Goal: Task Accomplishment & Management: Manage account settings

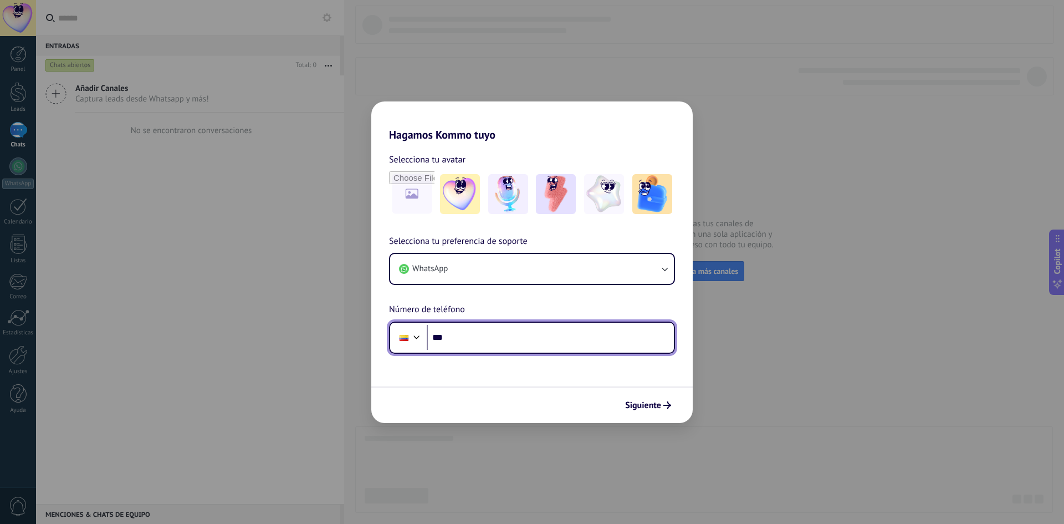
click at [469, 335] on input "***" at bounding box center [550, 337] width 247 height 25
type input "**********"
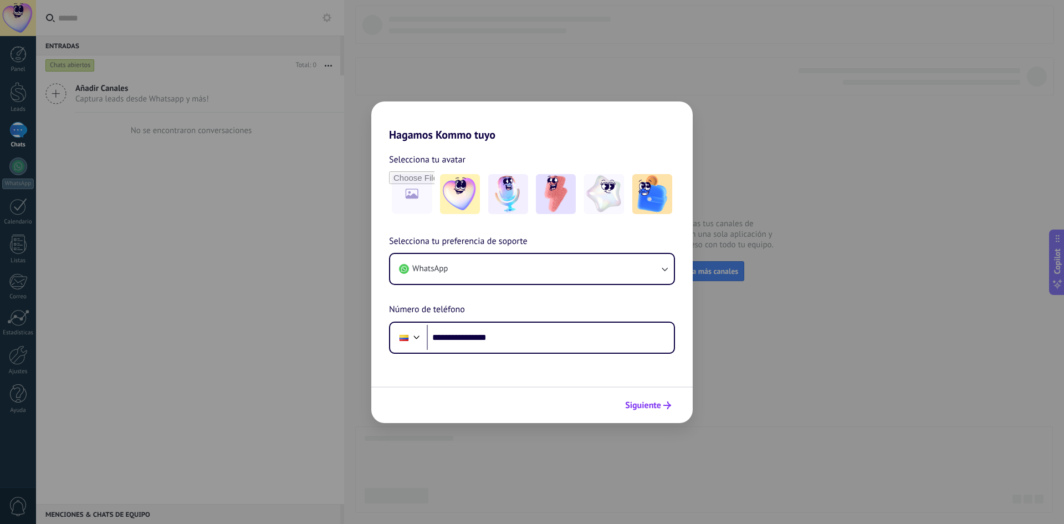
click at [651, 409] on span "Siguiente" at bounding box center [643, 405] width 36 height 8
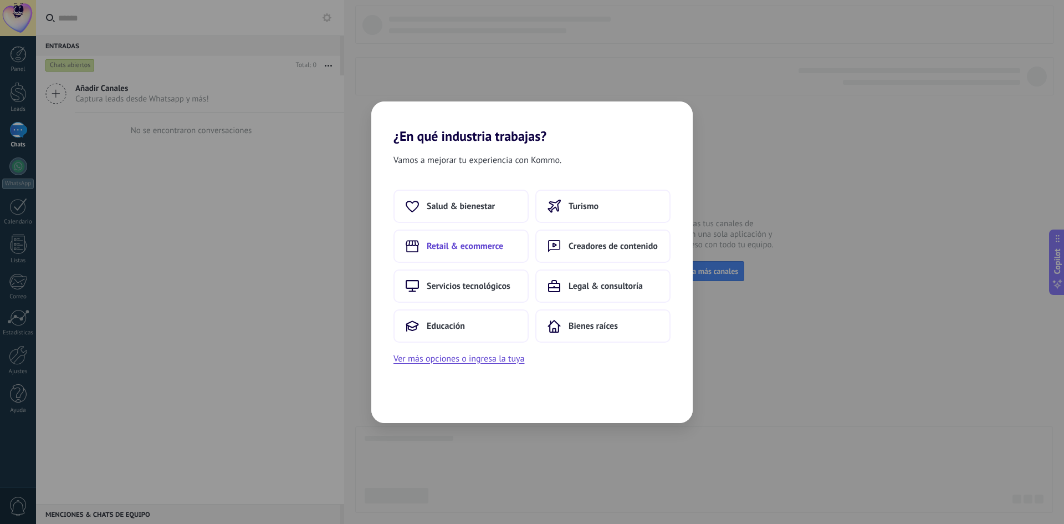
click at [468, 253] on button "Retail & ecommerce" at bounding box center [460, 245] width 135 height 33
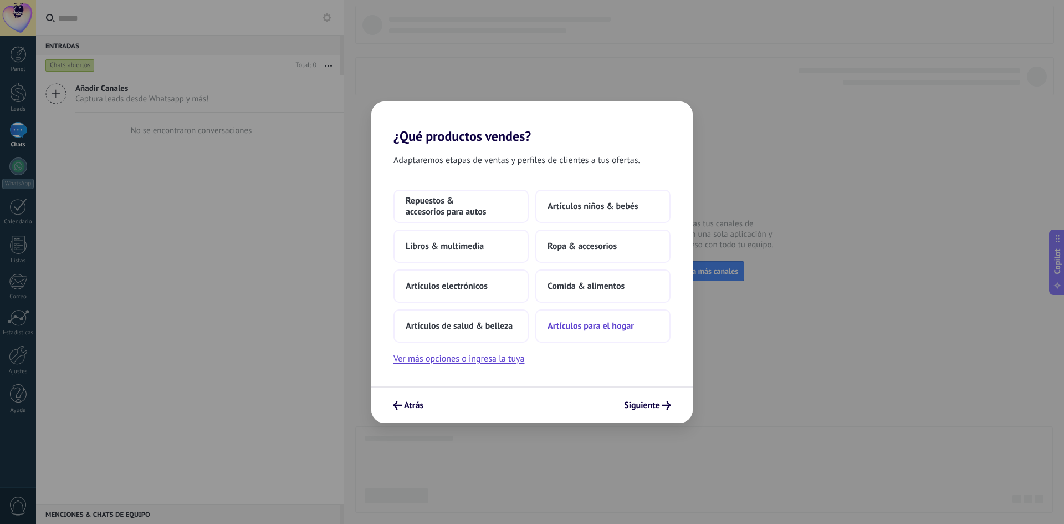
click at [597, 324] on span "Artículos para el hogar" at bounding box center [590, 325] width 86 height 11
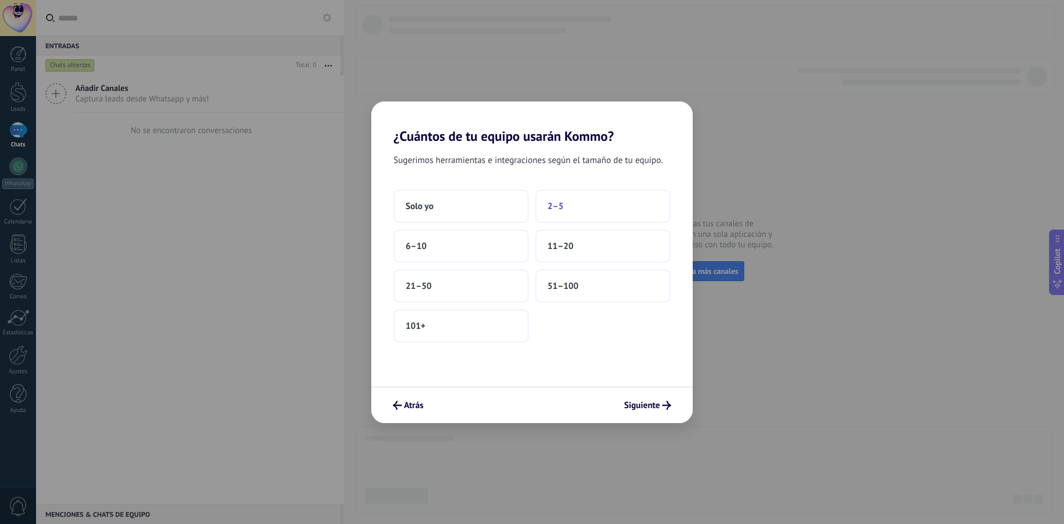
click at [550, 206] on span "2–5" at bounding box center [555, 206] width 16 height 11
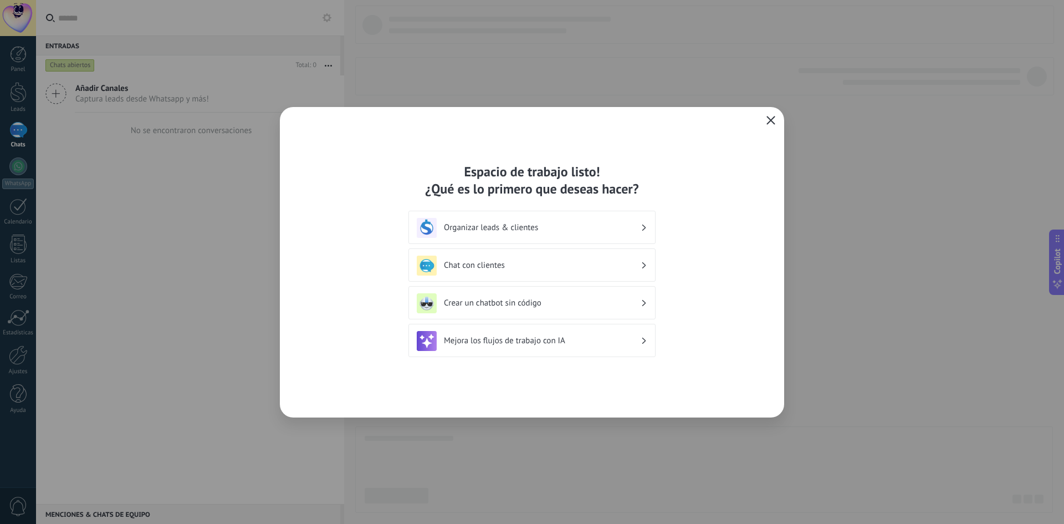
click at [771, 120] on use "button" at bounding box center [771, 120] width 8 height 8
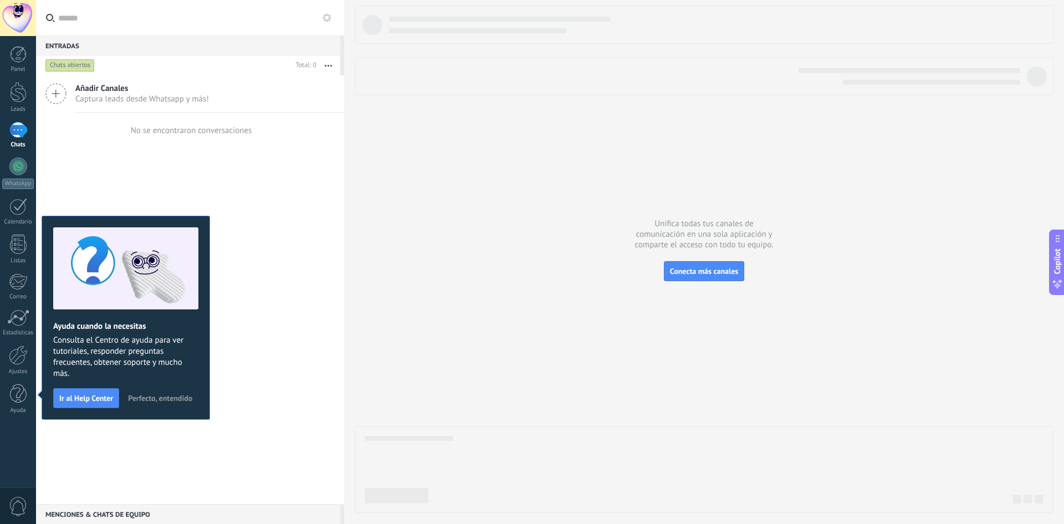
click at [153, 394] on span "Perfecto, entendido" at bounding box center [160, 398] width 64 height 8
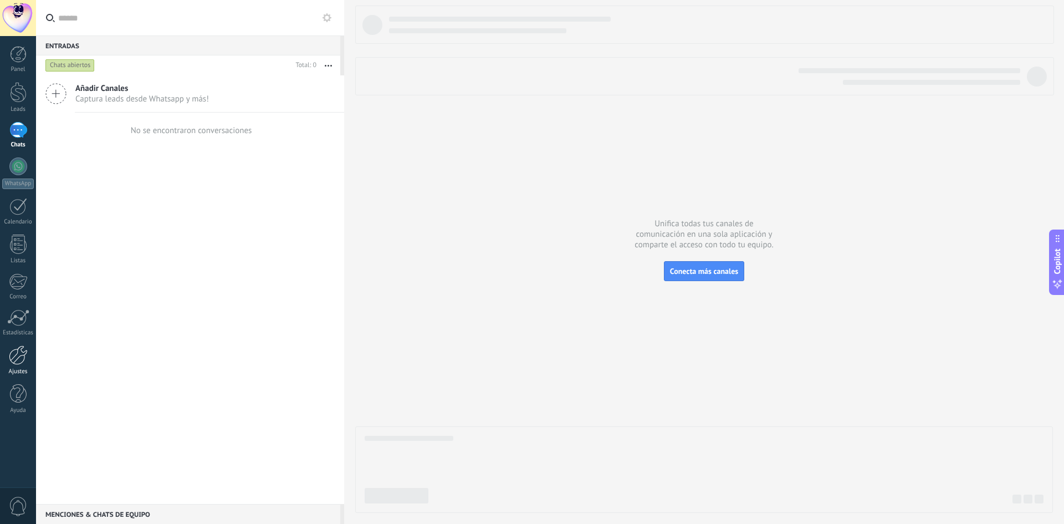
click at [18, 366] on link "Ajustes" at bounding box center [18, 360] width 36 height 30
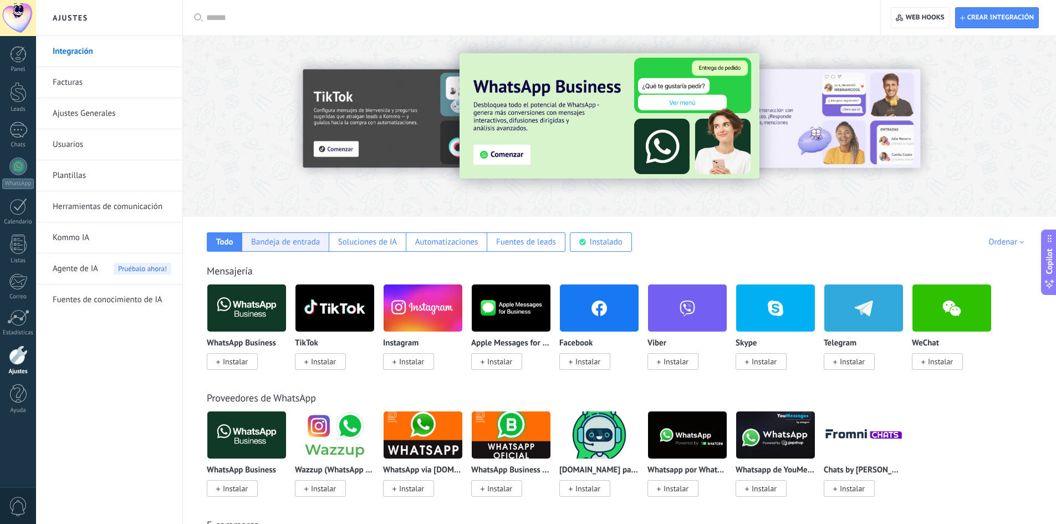
click at [266, 246] on div "Bandeja de entrada" at bounding box center [285, 242] width 69 height 11
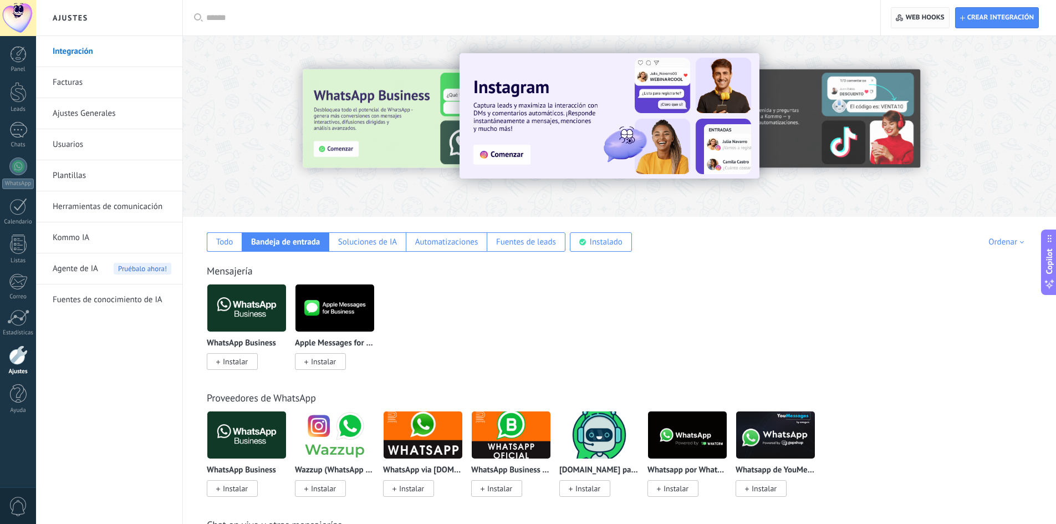
click at [906, 19] on span "Web hooks 0" at bounding box center [924, 17] width 39 height 9
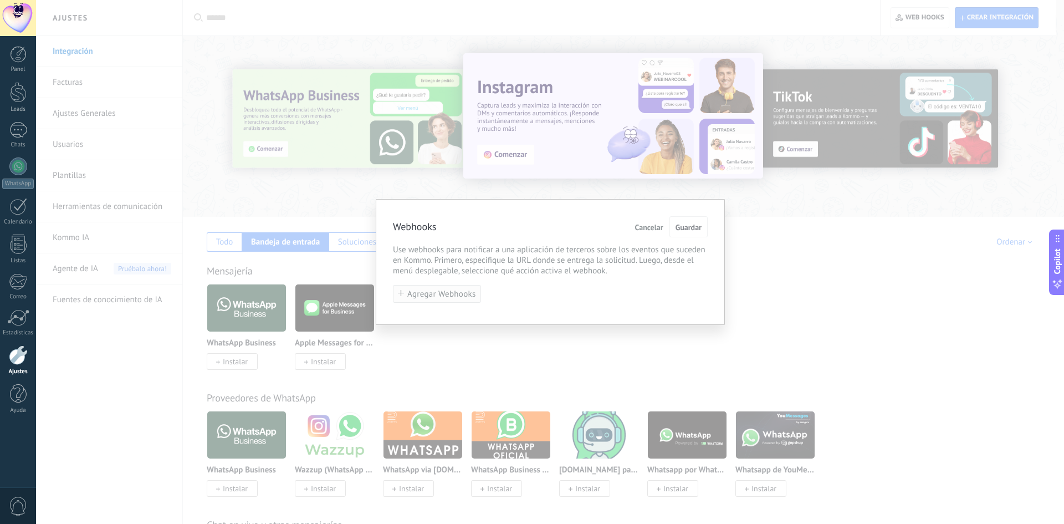
click at [445, 289] on button "Agregar Webhooks" at bounding box center [437, 294] width 88 height 18
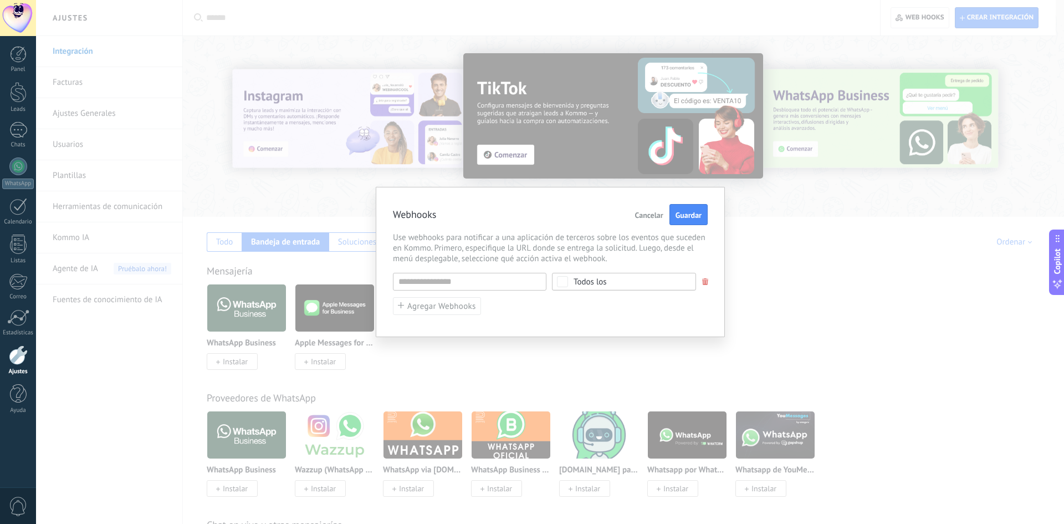
click at [617, 278] on span "Todos los" at bounding box center [627, 282] width 108 height 8
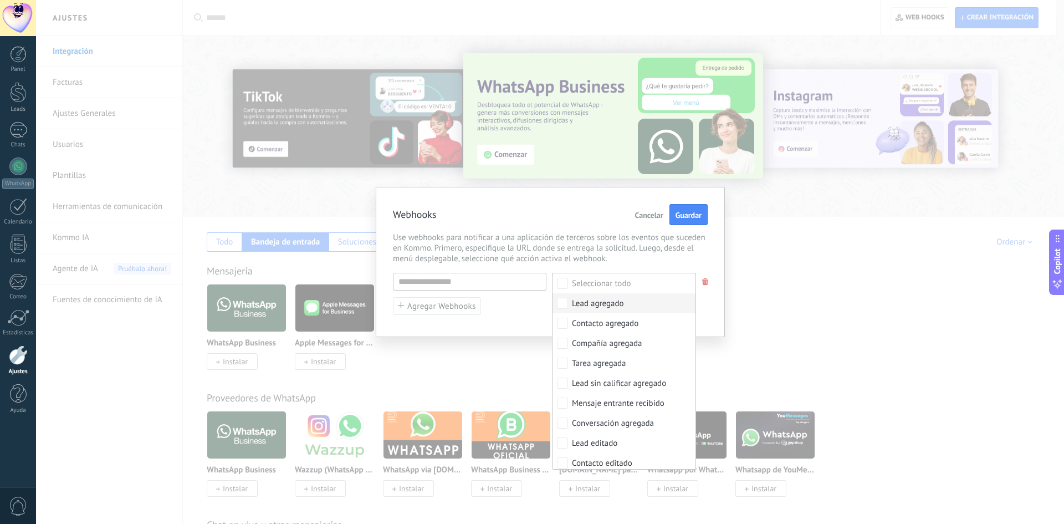
click at [715, 234] on div "Webhooks Cancelar Guardar Use webhooks para notificar a una aplicación de terce…" at bounding box center [550, 262] width 349 height 150
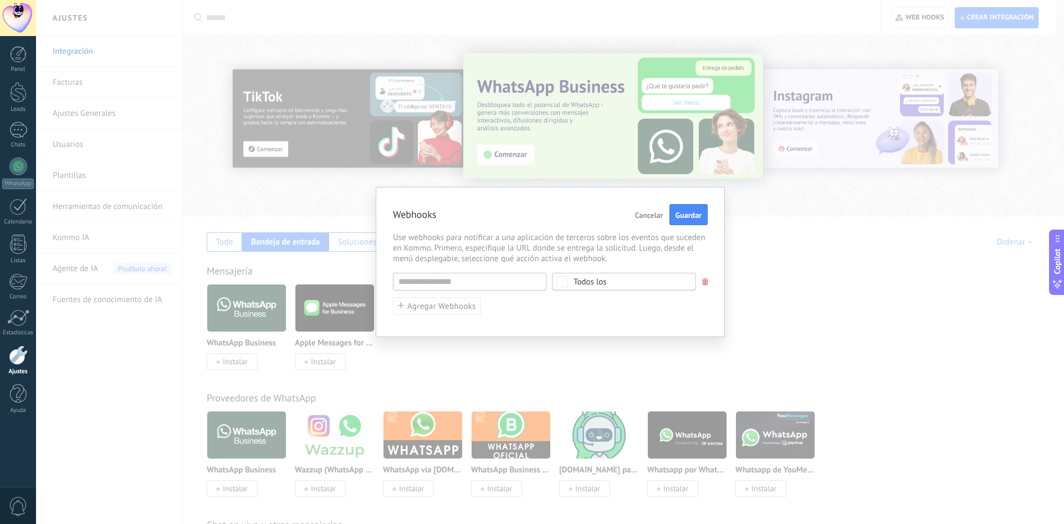
click at [706, 277] on div "URL inválida Seleccionar todo Lead agregado Contacto agregado Compañía agregada…" at bounding box center [550, 282] width 315 height 18
click at [706, 284] on span at bounding box center [705, 281] width 7 height 7
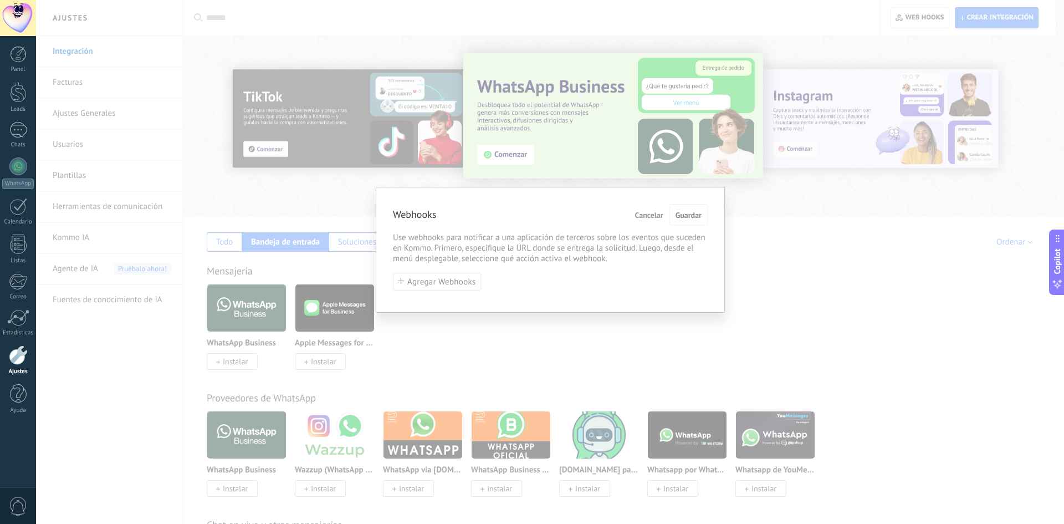
click at [843, 285] on div "Webhooks Cancelar Guardar Use webhooks para notificar a una aplicación de terce…" at bounding box center [550, 262] width 1028 height 524
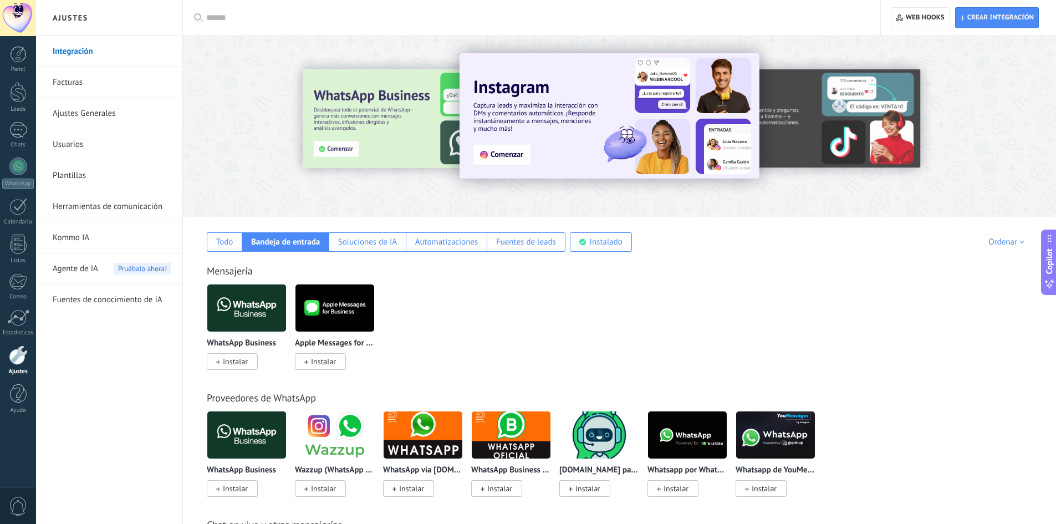
click at [241, 305] on img at bounding box center [246, 308] width 79 height 54
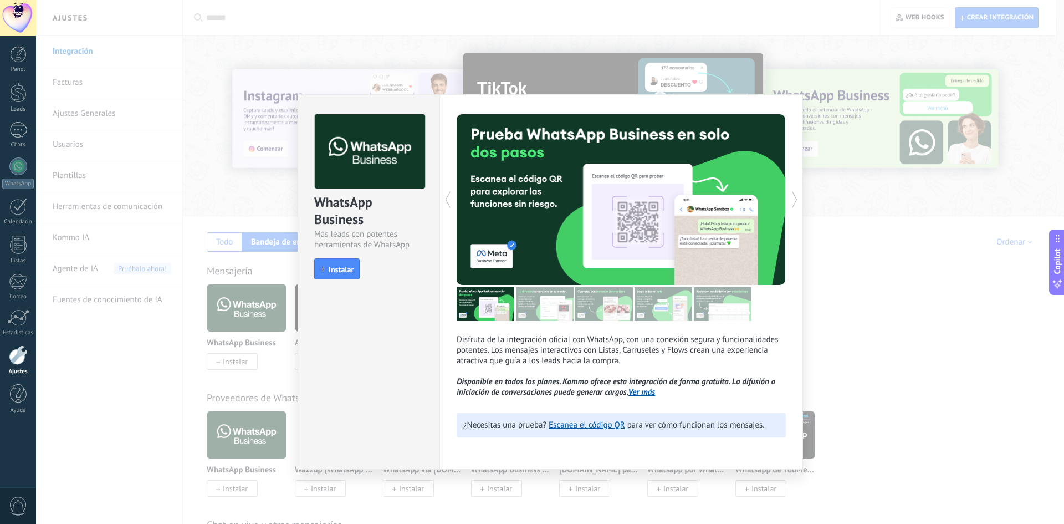
click at [539, 309] on img at bounding box center [545, 304] width 58 height 34
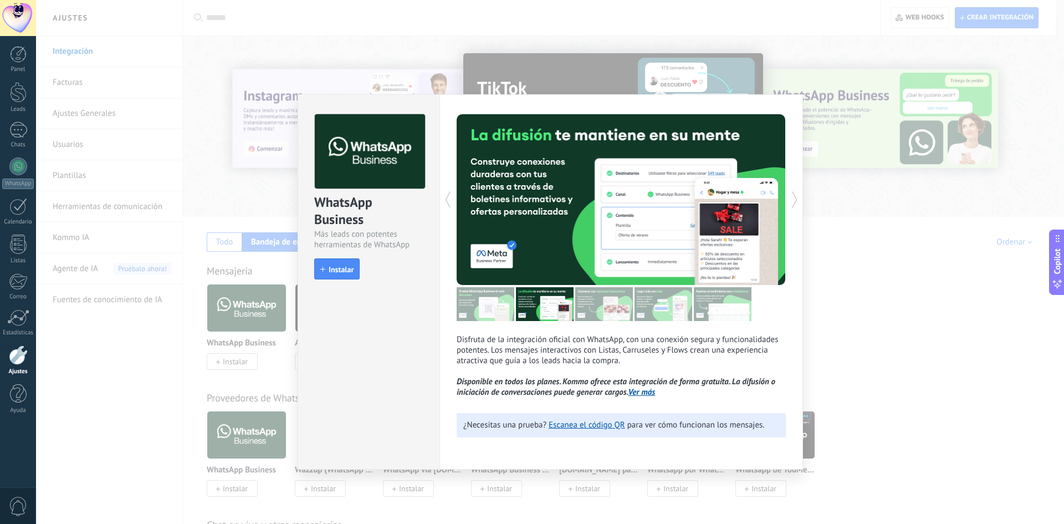
click at [611, 315] on img at bounding box center [604, 304] width 58 height 34
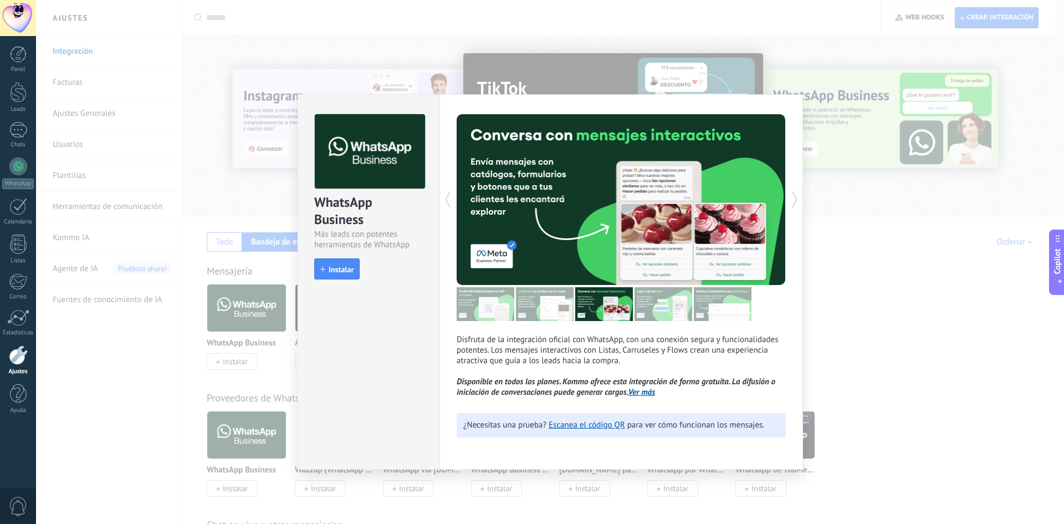
click at [655, 315] on img at bounding box center [663, 304] width 58 height 34
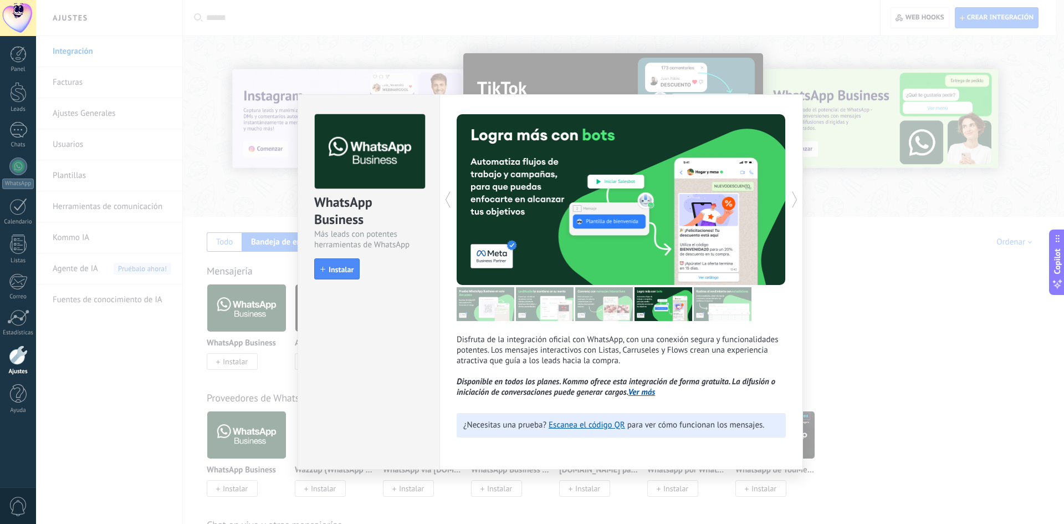
click at [716, 307] on img at bounding box center [723, 304] width 58 height 34
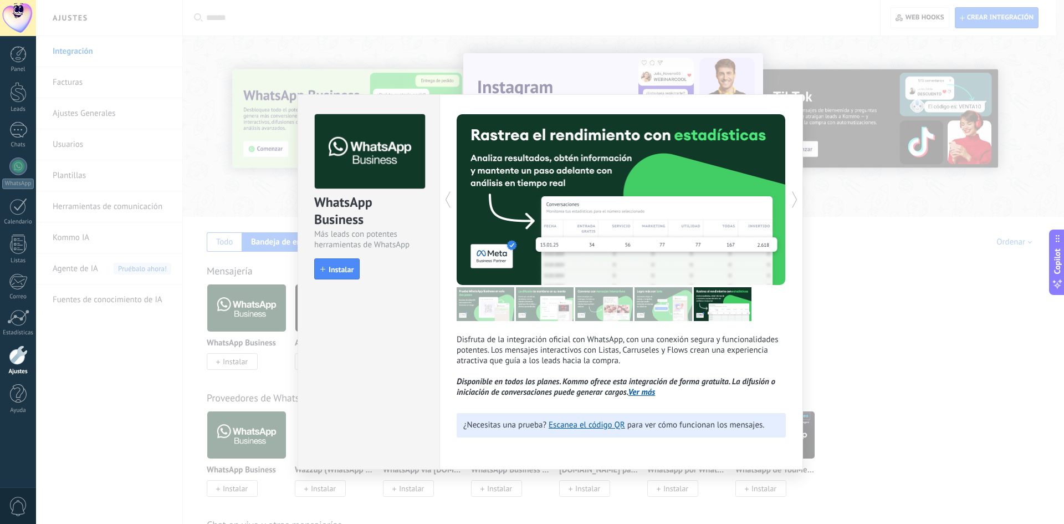
click at [824, 296] on div "WhatsApp Business Más leads con potentes herramientas de WhatsApp install Insta…" at bounding box center [550, 262] width 1028 height 524
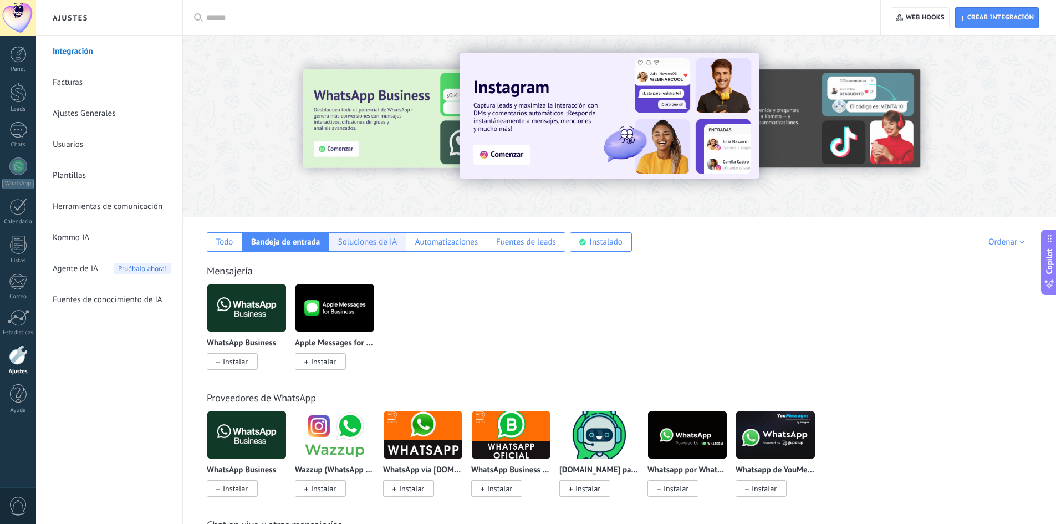
click at [390, 243] on div "Soluciones de IA" at bounding box center [367, 242] width 59 height 11
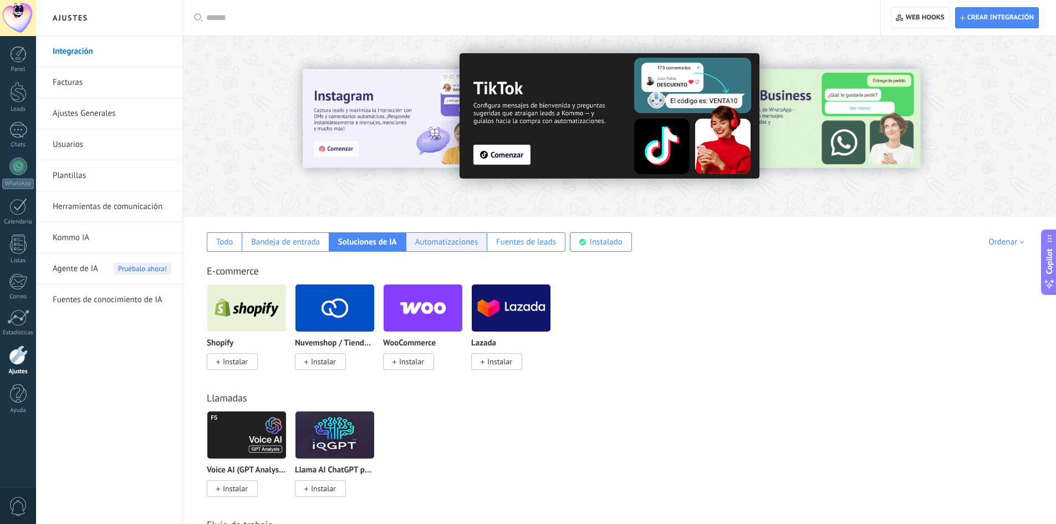
click at [450, 238] on div "Automatizaciones" at bounding box center [446, 242] width 63 height 11
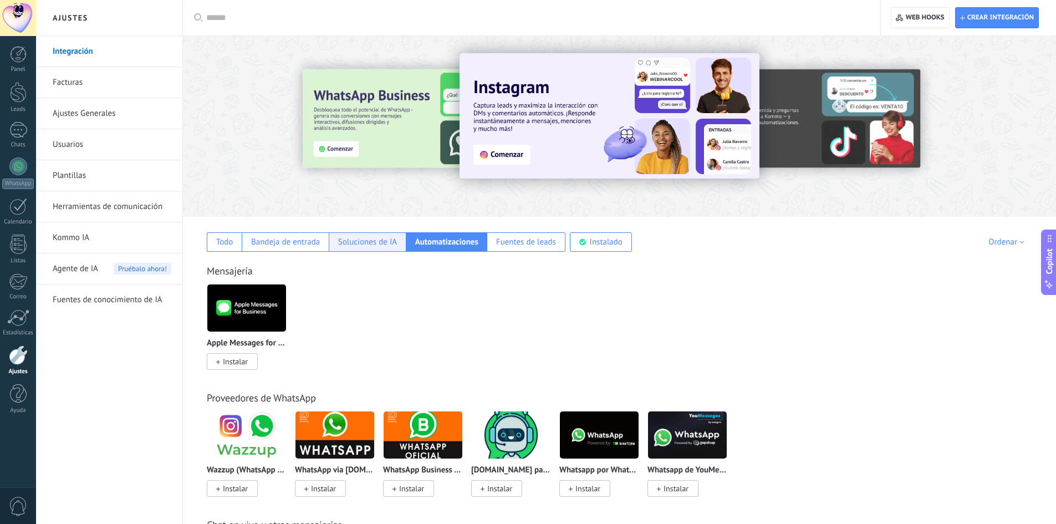
click at [356, 243] on div "Soluciones de IA" at bounding box center [367, 242] width 59 height 11
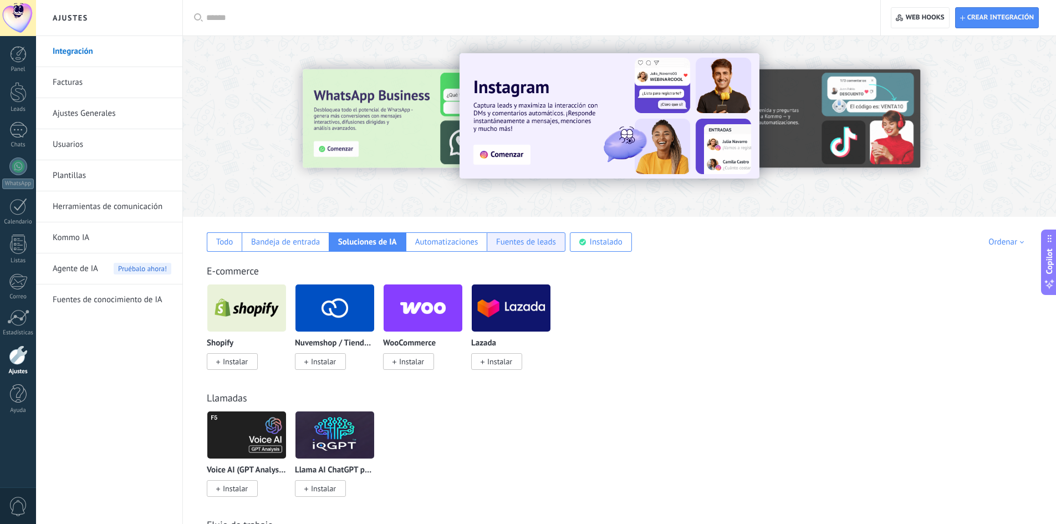
click at [513, 242] on div "Fuentes de leads" at bounding box center [526, 242] width 60 height 11
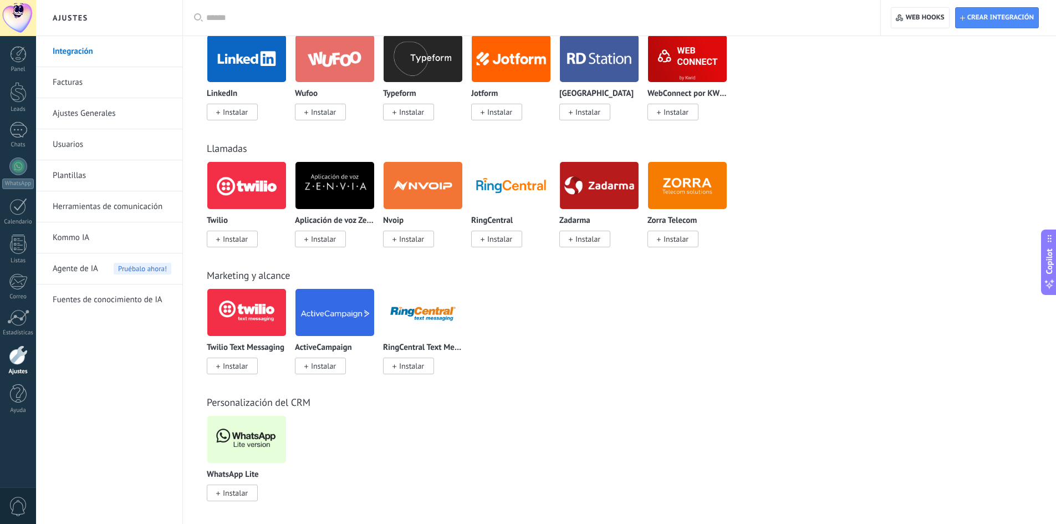
scroll to position [23, 0]
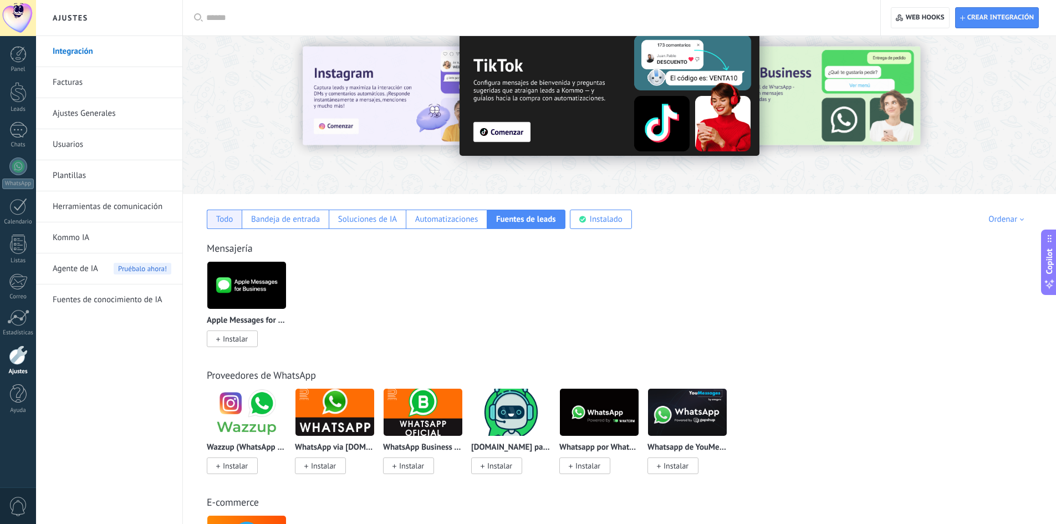
click at [216, 214] on div "Todo" at bounding box center [224, 219] width 17 height 11
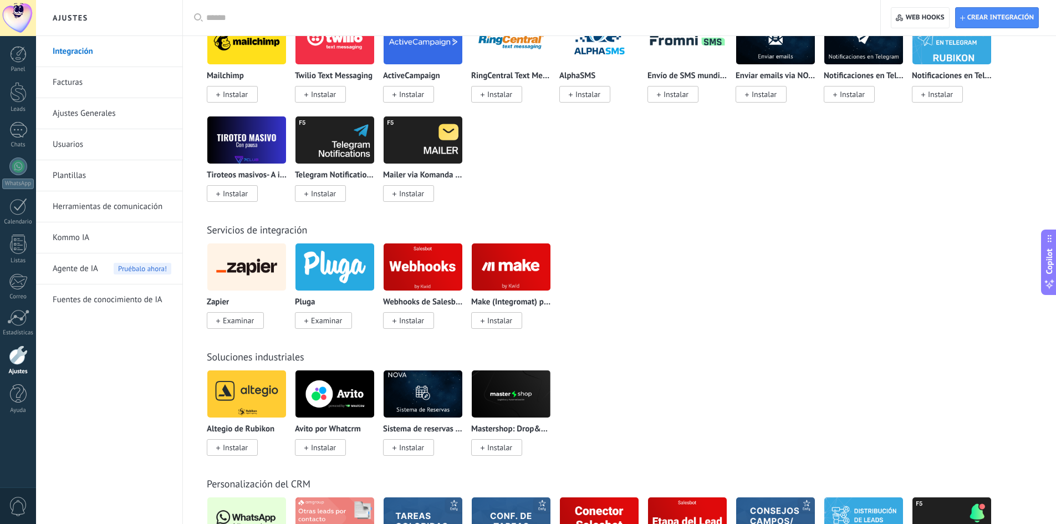
scroll to position [1648, 0]
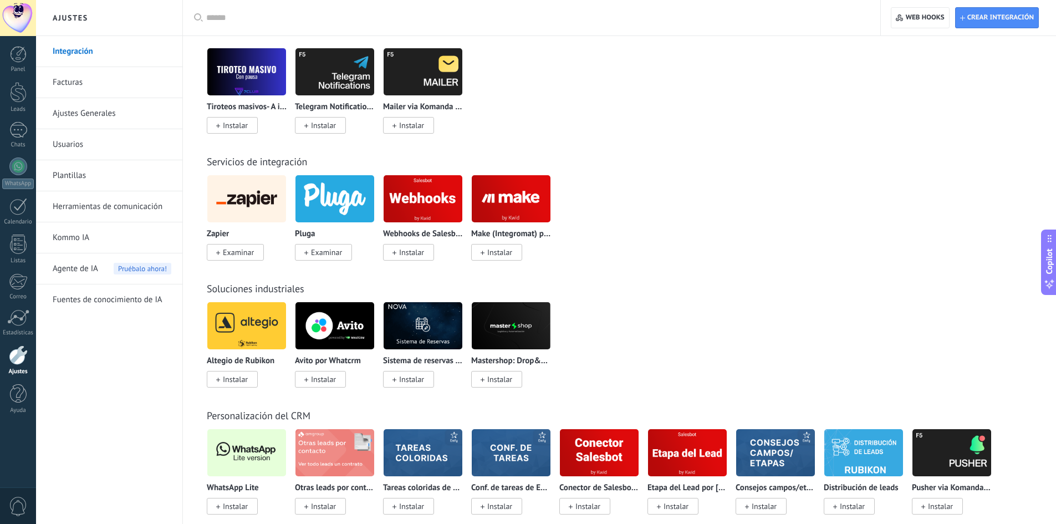
click at [416, 204] on img at bounding box center [422, 199] width 79 height 54
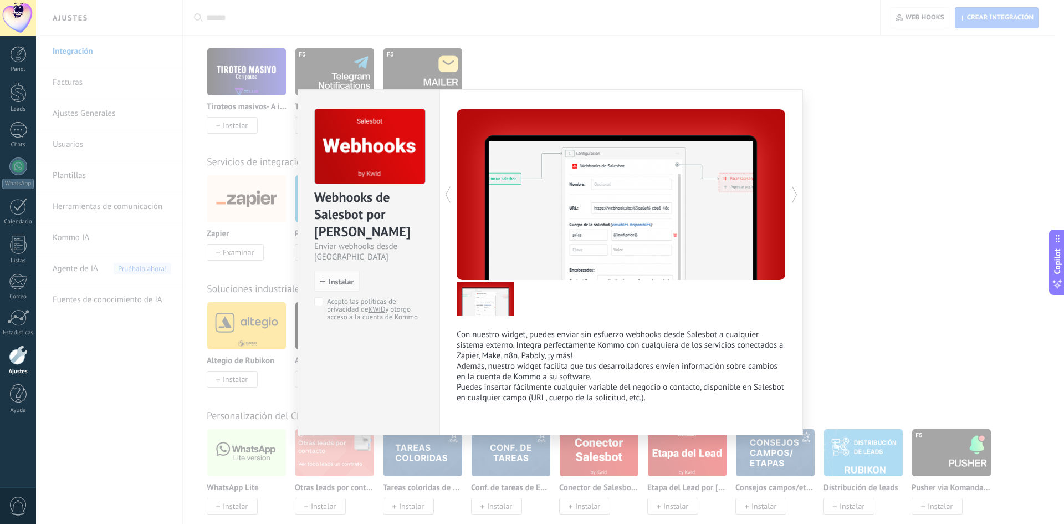
click at [871, 183] on div "Webhooks de Salesbot por KWID Enviar webhooks desde Salesbot install Instalar A…" at bounding box center [550, 262] width 1028 height 524
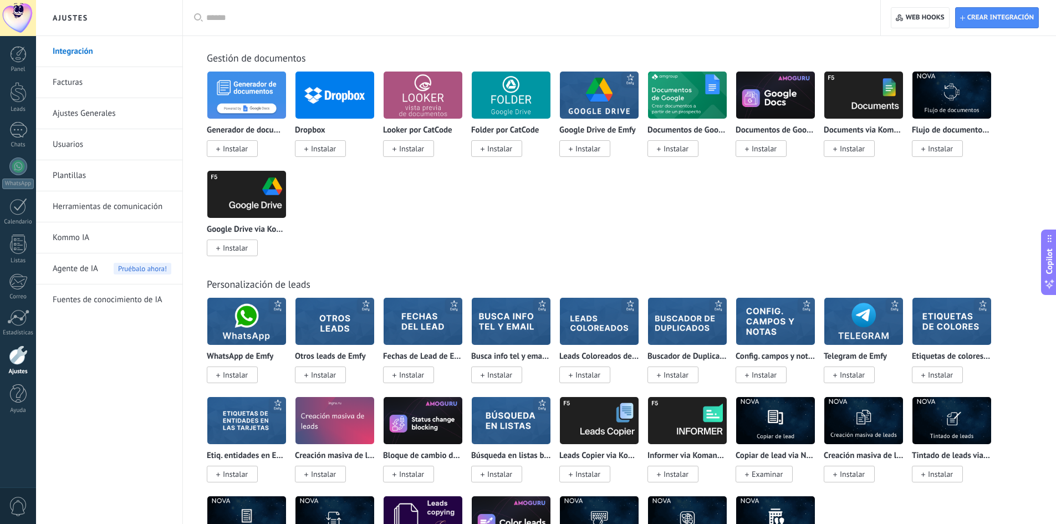
scroll to position [2830, 0]
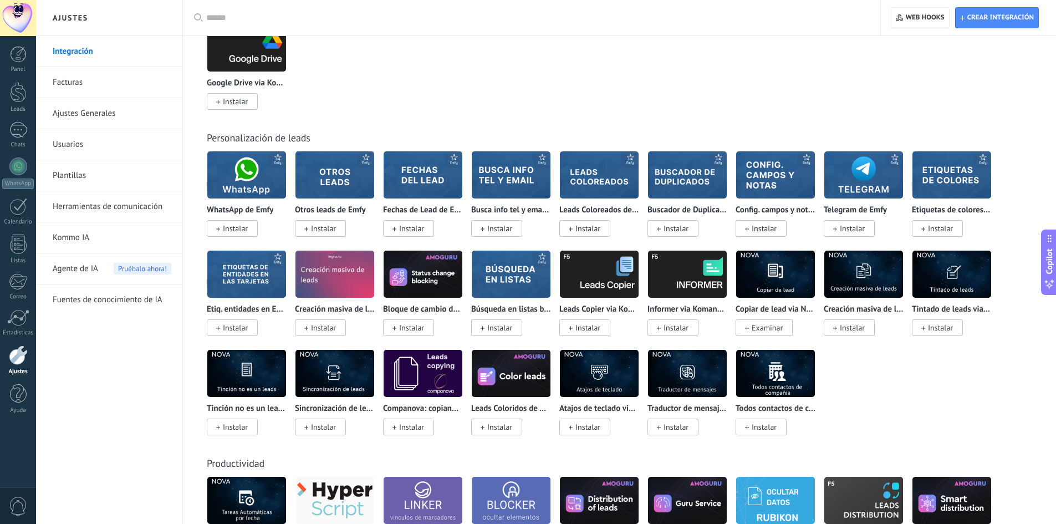
click at [960, 286] on img at bounding box center [951, 274] width 79 height 54
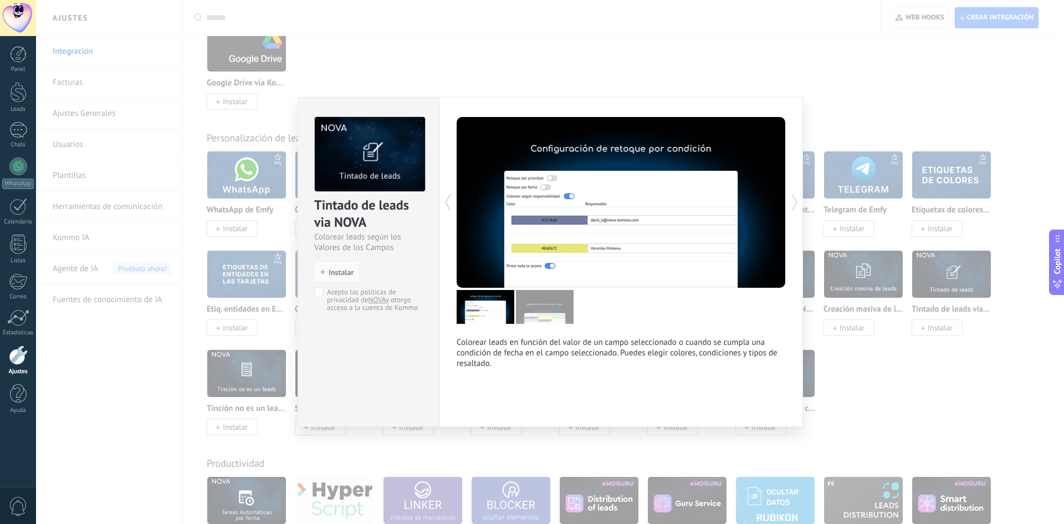
click at [712, 89] on div "Tintado de leads via NOVA Colorear leads según los Valores de los Campos instal…" at bounding box center [550, 262] width 1028 height 524
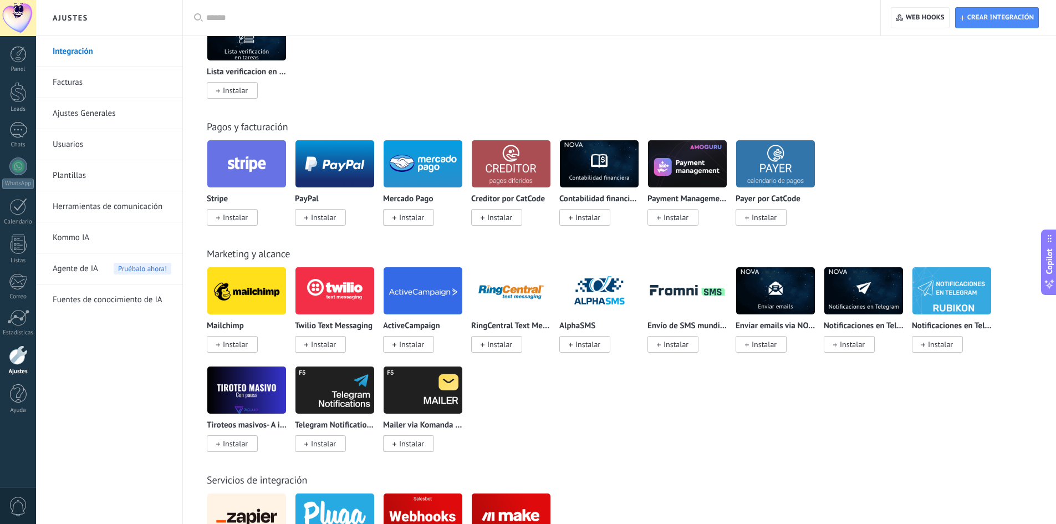
scroll to position [1625, 0]
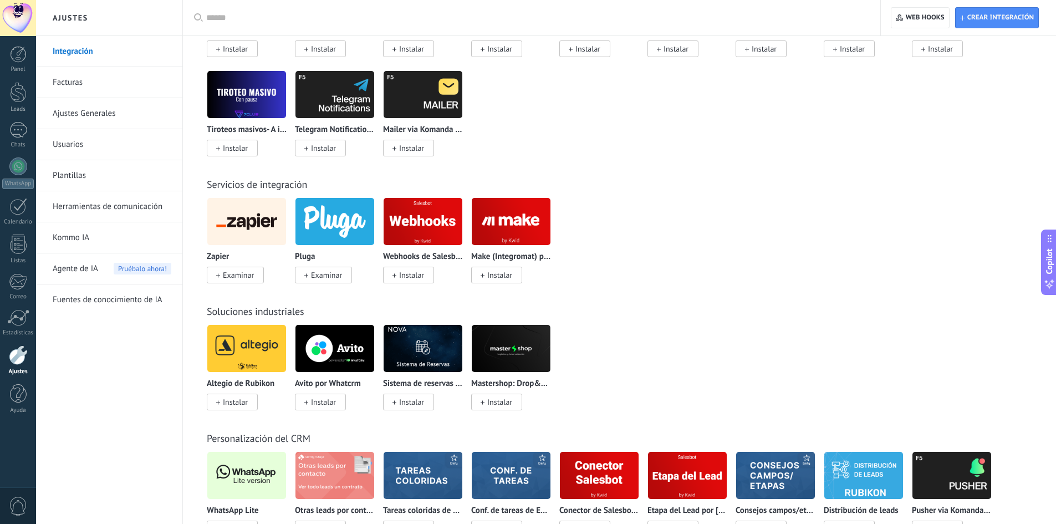
click at [516, 230] on img at bounding box center [511, 221] width 79 height 54
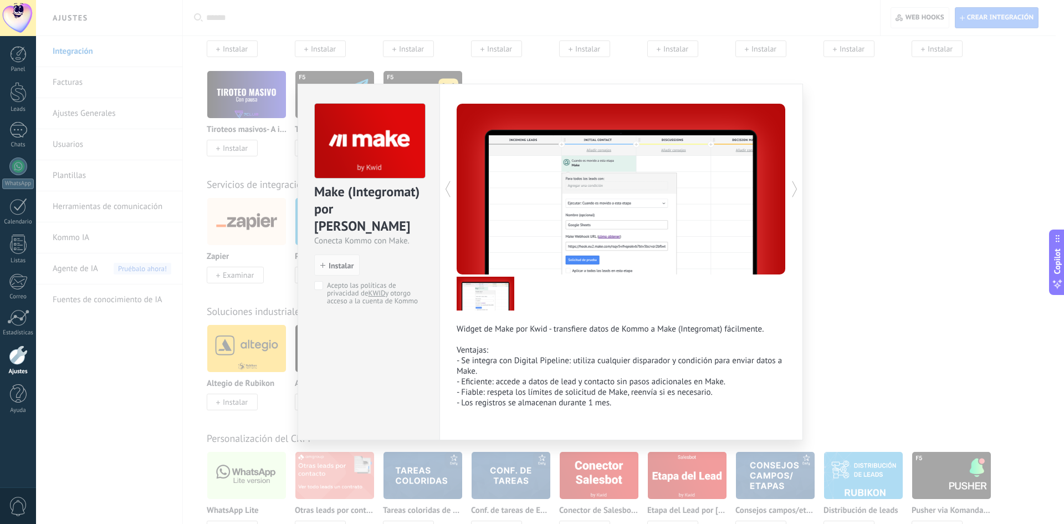
click at [864, 308] on div "Make (Integromat) por Kwid Conecta Kommo con Make. install Instalar Acepto las …" at bounding box center [550, 262] width 1028 height 524
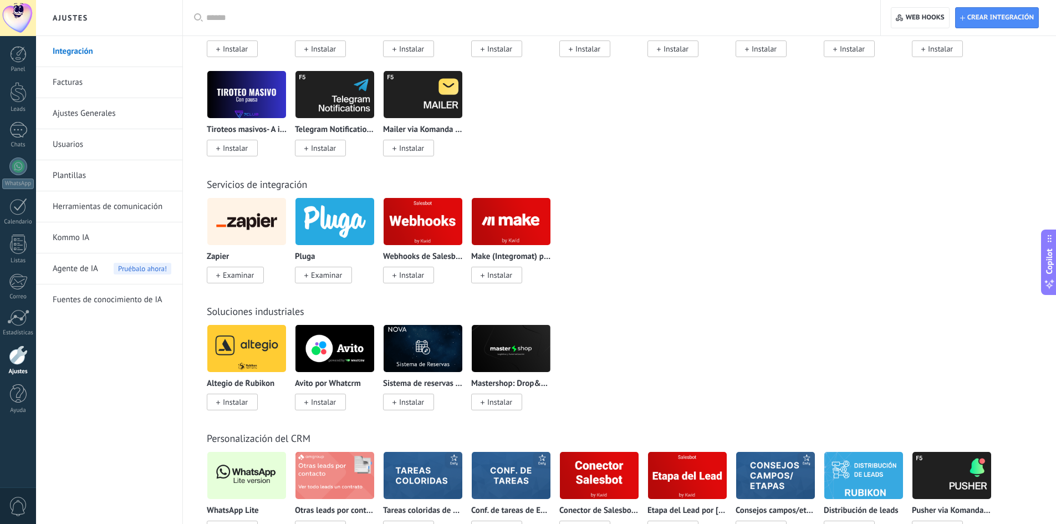
click at [500, 224] on img at bounding box center [511, 221] width 79 height 54
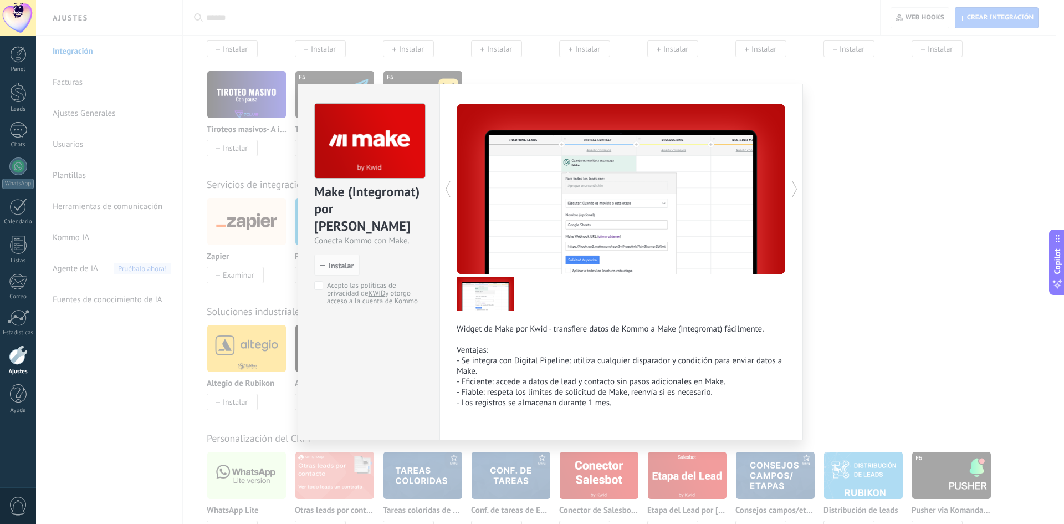
click at [825, 341] on div "Make (Integromat) por Kwid Conecta Kommo con Make. install Instalar Acepto las …" at bounding box center [550, 262] width 1028 height 524
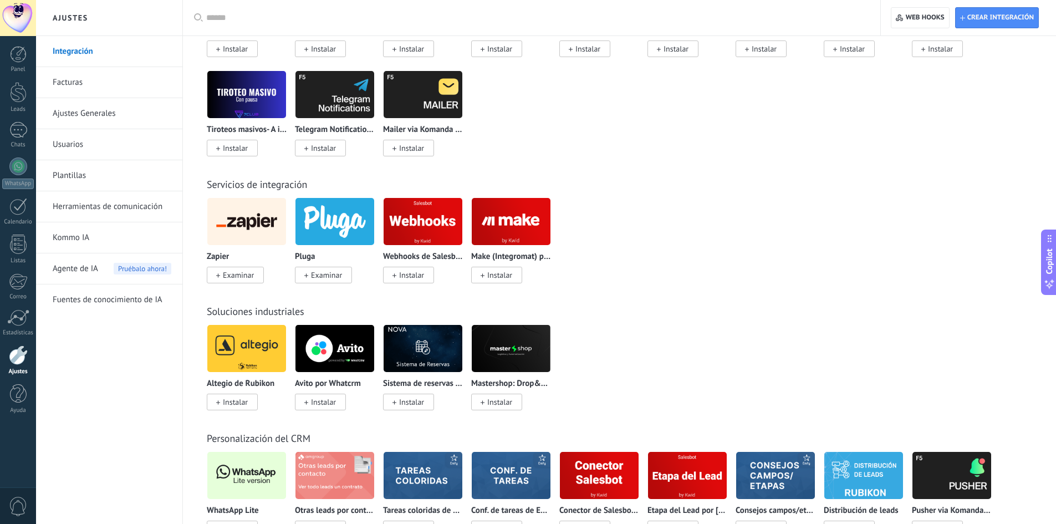
click at [326, 229] on img at bounding box center [334, 221] width 79 height 54
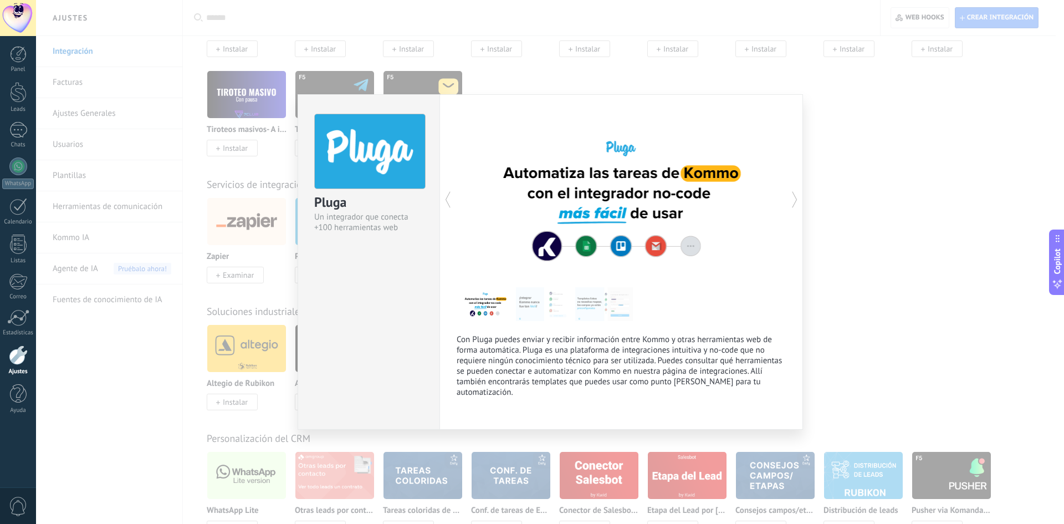
click at [890, 297] on div "Pluga Un integrador que conecta +100 herramientas web Con Pluga puedes enviar y…" at bounding box center [550, 262] width 1028 height 524
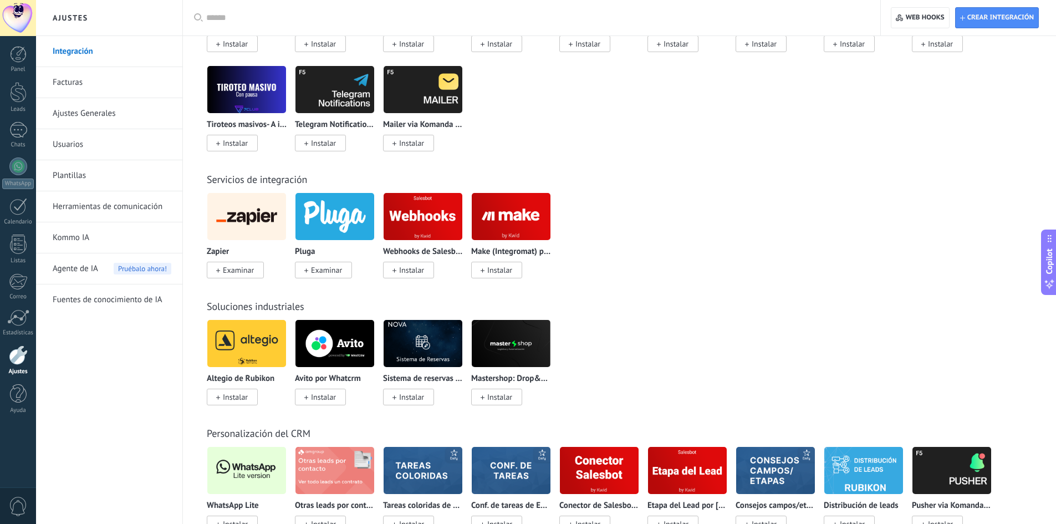
scroll to position [1773, 0]
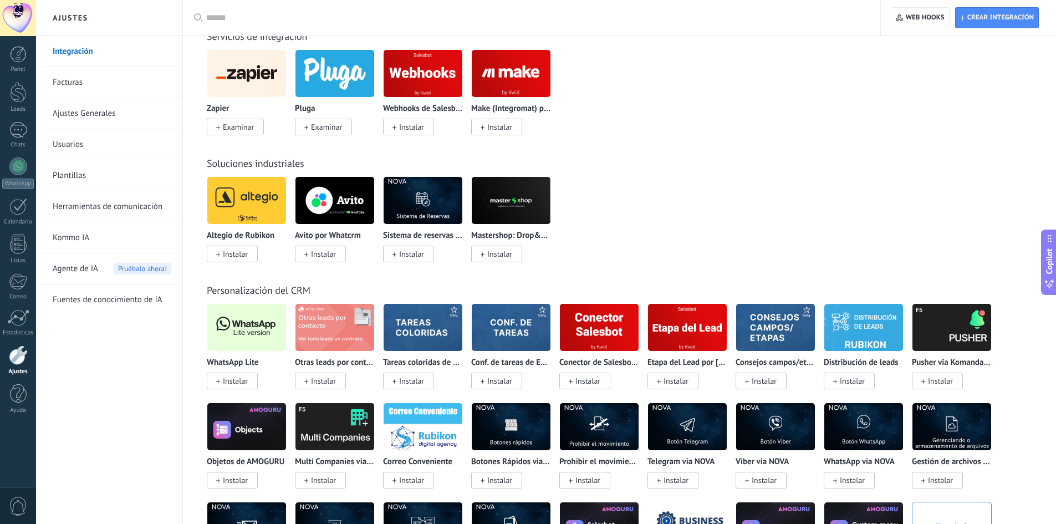
click at [670, 344] on img at bounding box center [687, 327] width 79 height 54
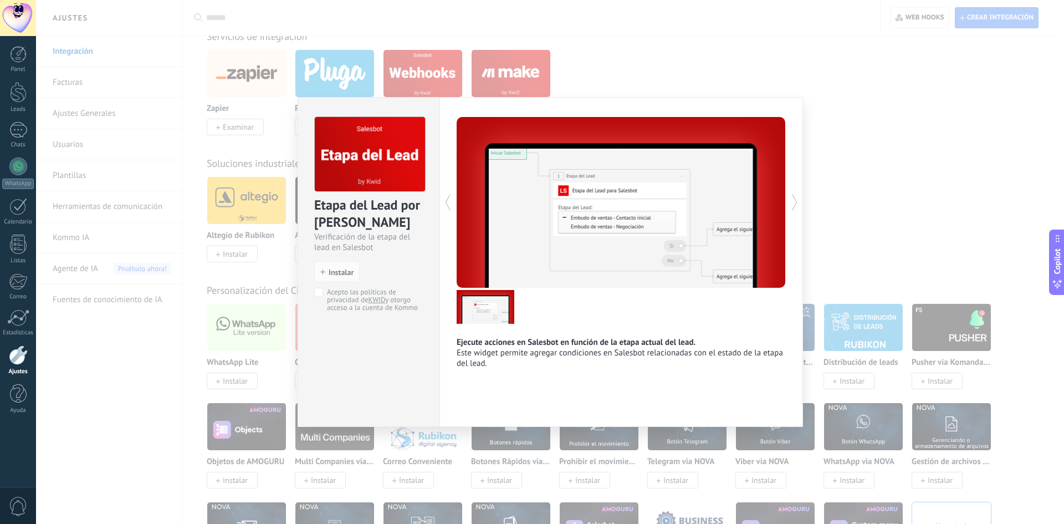
click at [889, 214] on div "Etapa del Lead por KWID Verificación de la etapa del lead en Salesbot install I…" at bounding box center [550, 262] width 1028 height 524
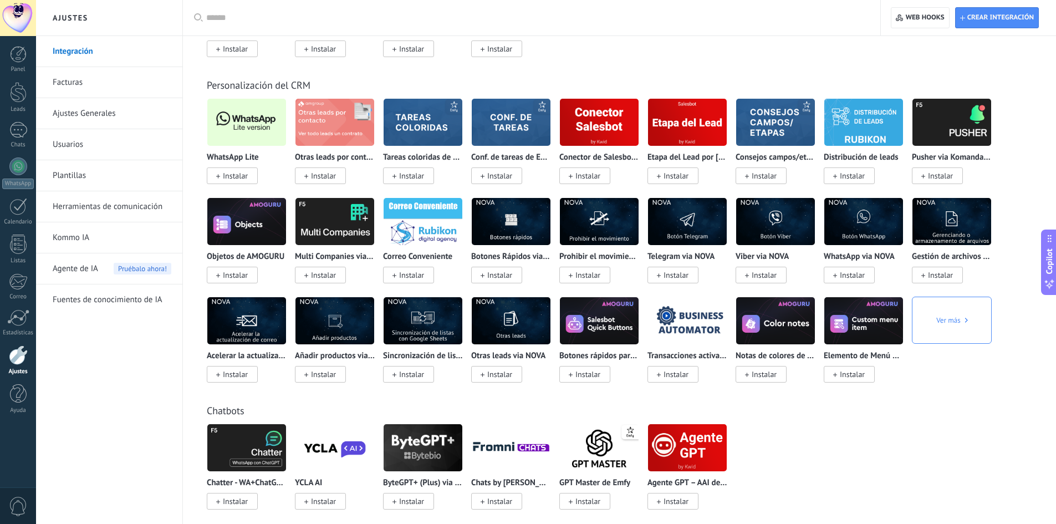
scroll to position [1921, 0]
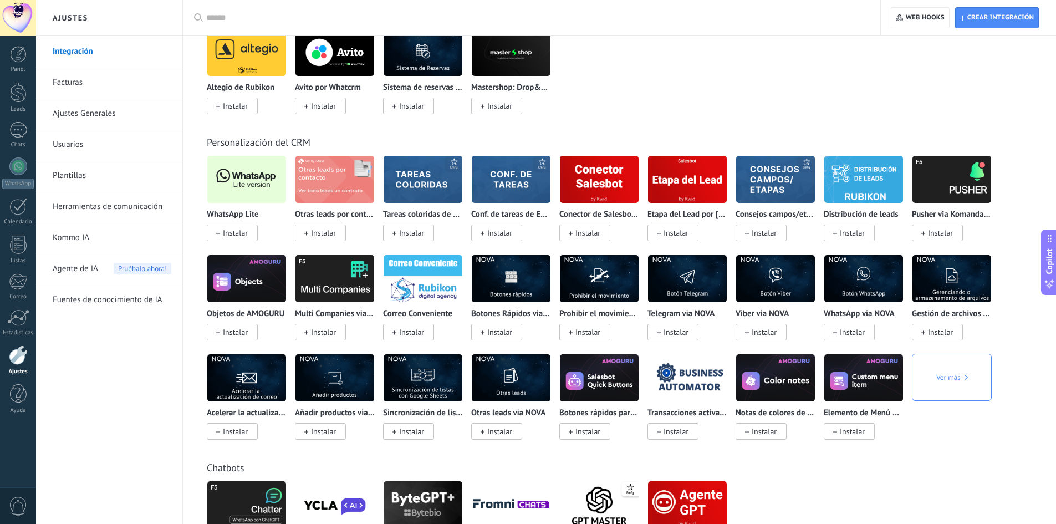
click at [956, 381] on span "Ver más" at bounding box center [951, 377] width 31 height 47
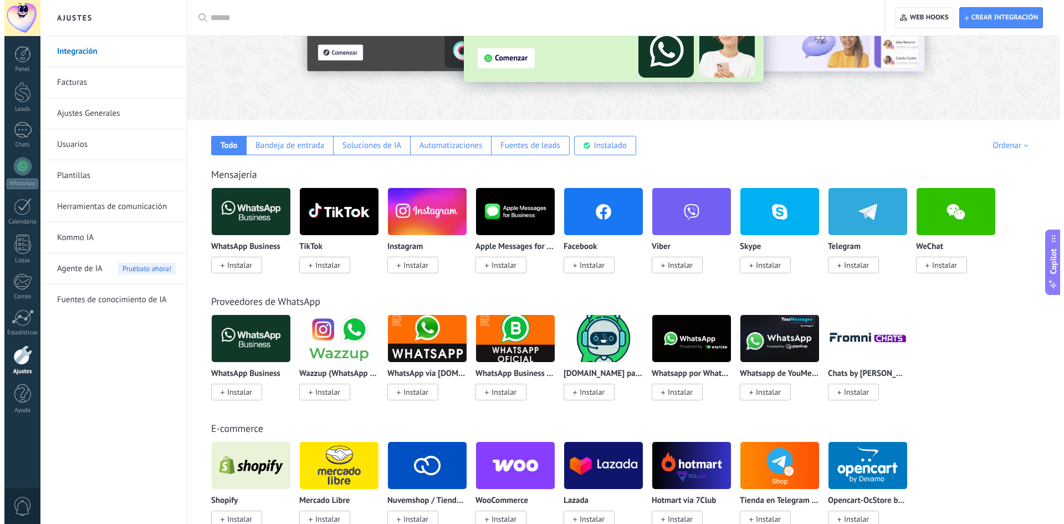
scroll to position [0, 0]
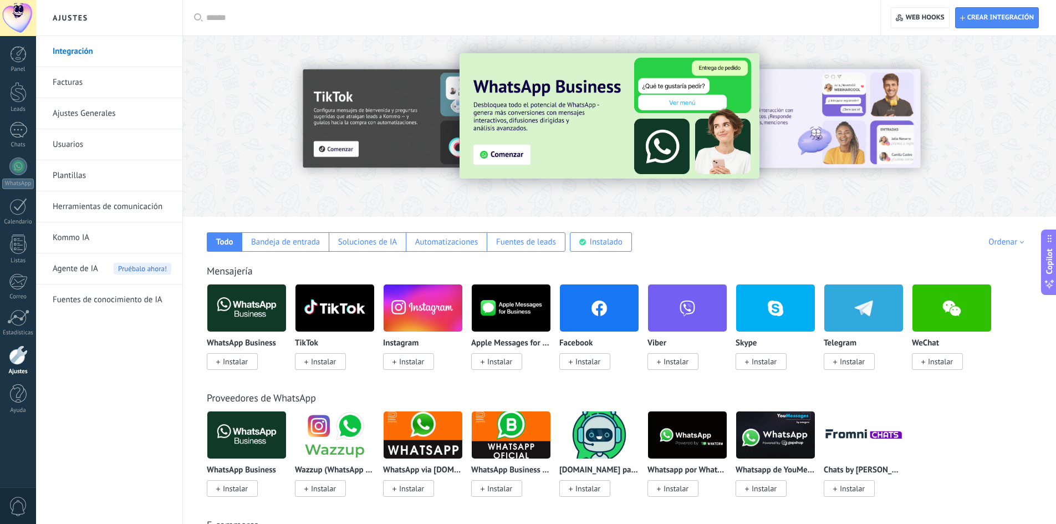
click at [80, 300] on link "Fuentes de conocimiento de IA" at bounding box center [112, 299] width 119 height 31
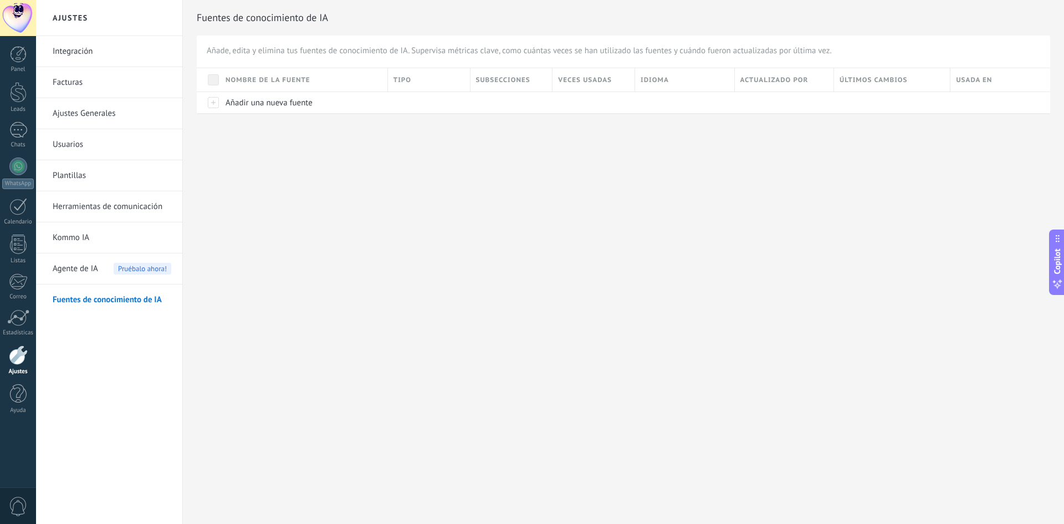
click at [70, 50] on link "Integración" at bounding box center [112, 51] width 119 height 31
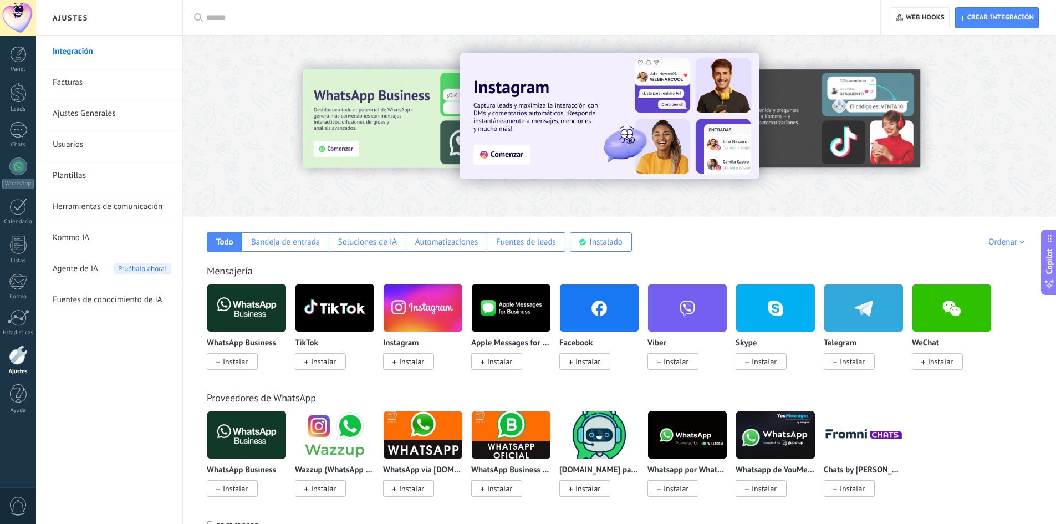
click at [105, 207] on link "Herramientas de comunicación" at bounding box center [112, 206] width 119 height 31
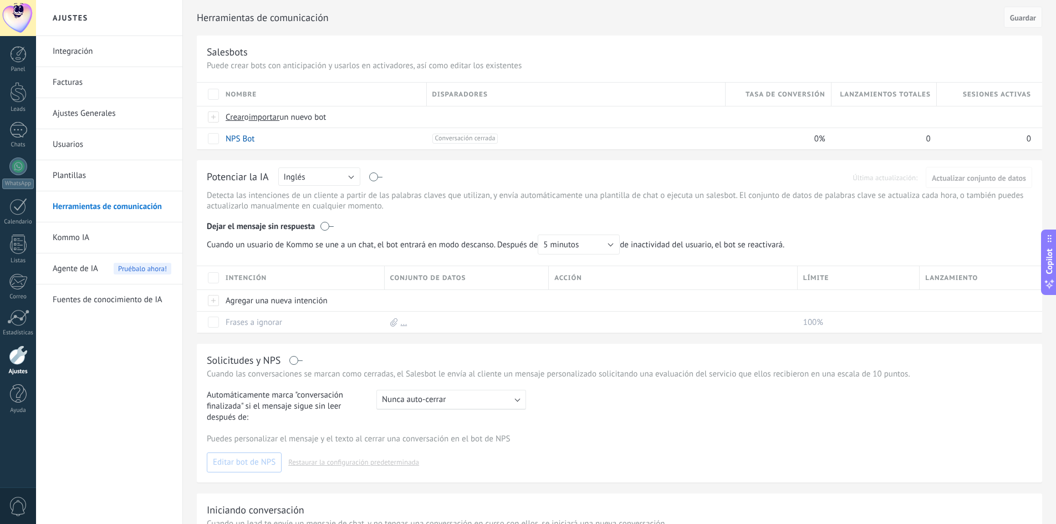
click at [91, 53] on link "Integración" at bounding box center [112, 51] width 119 height 31
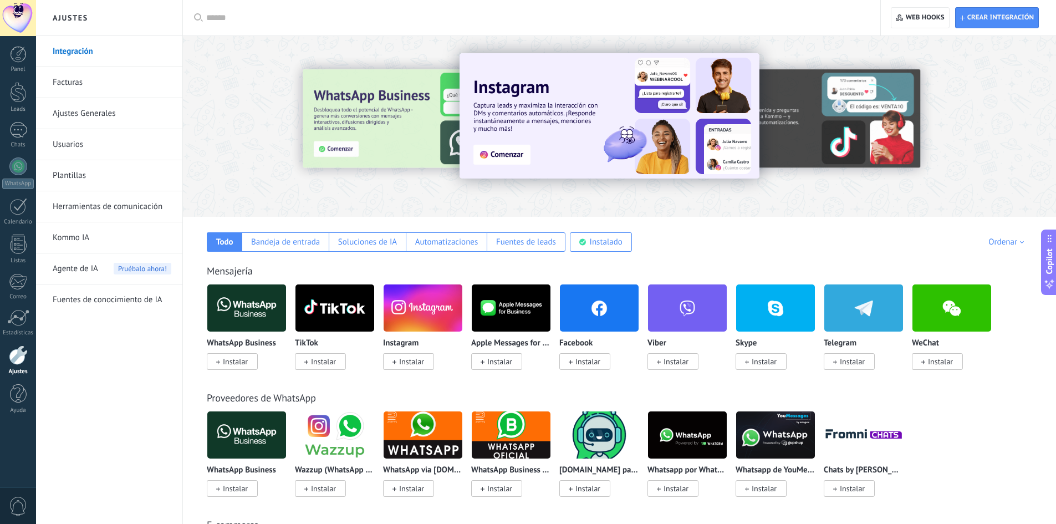
drag, startPoint x: 850, startPoint y: 146, endPoint x: 324, endPoint y: 183, distance: 527.7
click at [324, 183] on div at bounding box center [619, 123] width 873 height 159
click at [987, 17] on span "Crear integración" at bounding box center [1000, 17] width 66 height 9
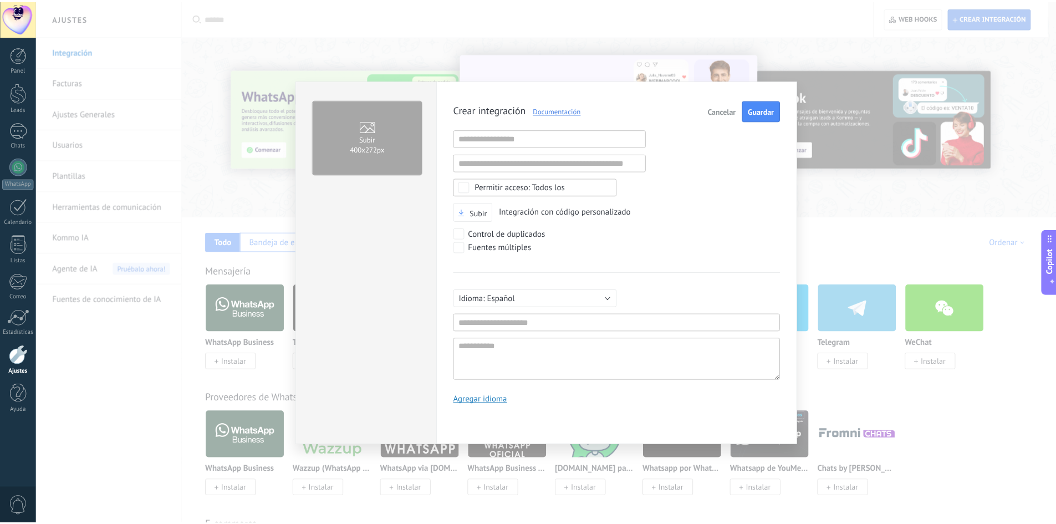
scroll to position [11, 0]
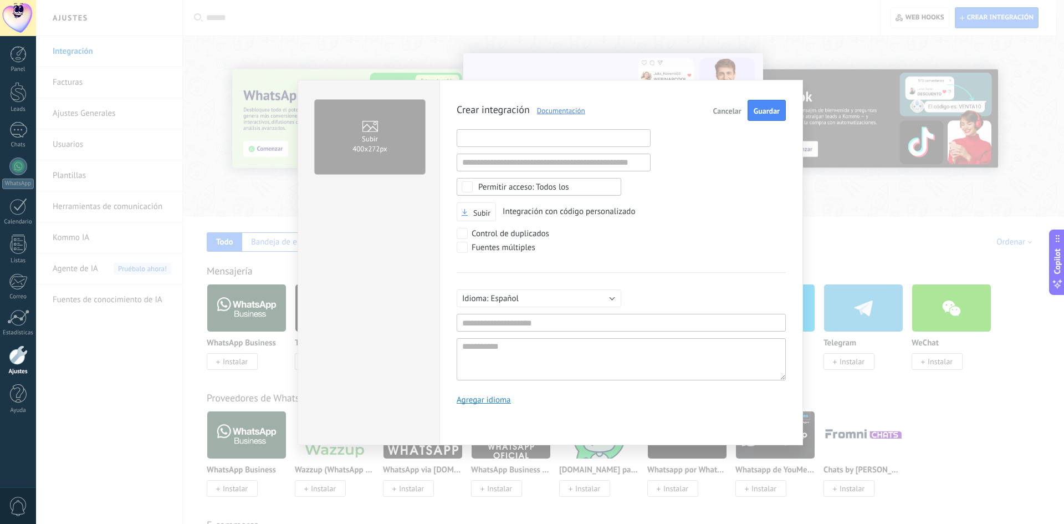
click at [481, 137] on input "text" at bounding box center [554, 138] width 194 height 18
click at [481, 165] on input "text" at bounding box center [554, 162] width 194 height 18
click at [601, 253] on div "Fuentes múltiples" at bounding box center [621, 249] width 329 height 14
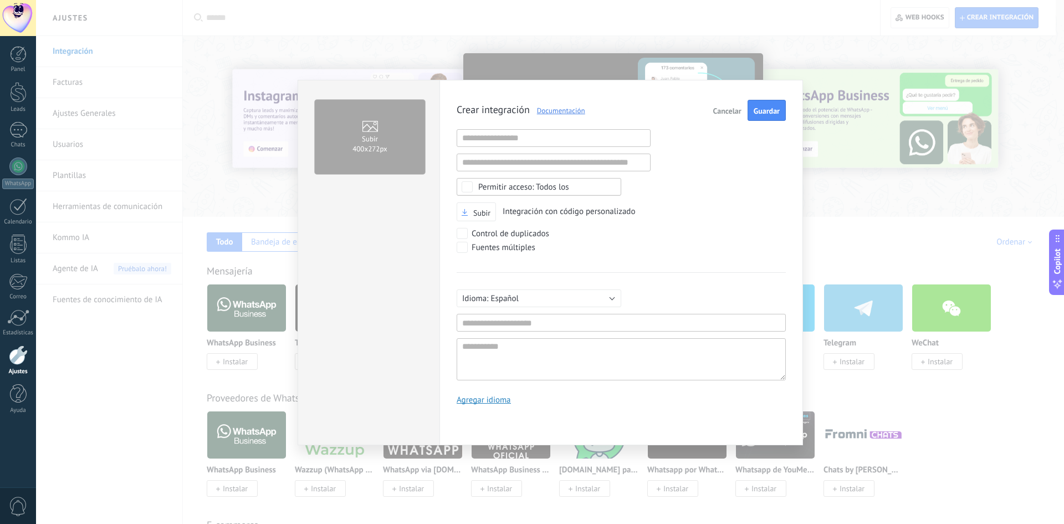
click at [907, 219] on div "Subir 400х272px Crear integración Documentación Cancelar Guardar URL inválida U…" at bounding box center [550, 262] width 1028 height 524
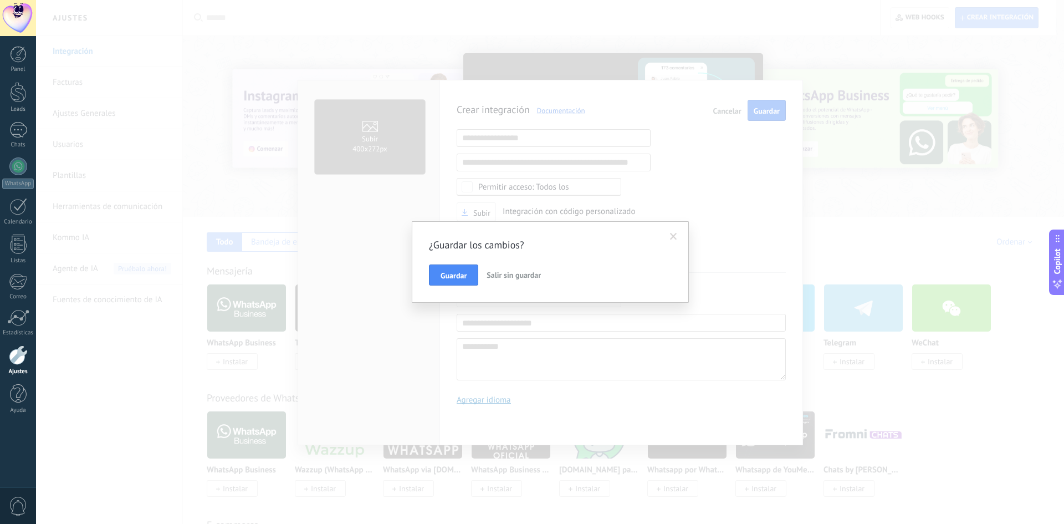
click at [504, 281] on button "Salir sin guardar" at bounding box center [513, 274] width 63 height 21
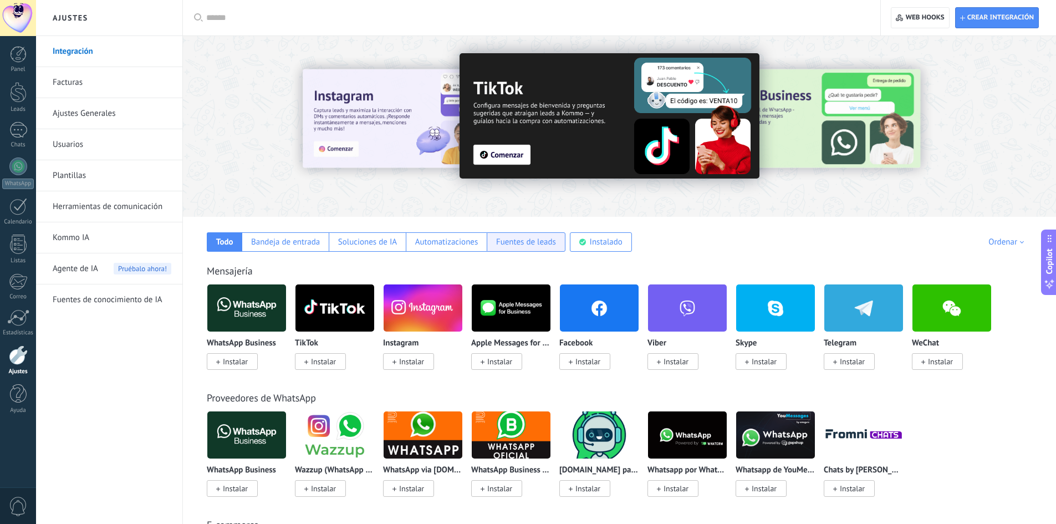
click at [515, 248] on div "Fuentes de leads" at bounding box center [525, 241] width 79 height 19
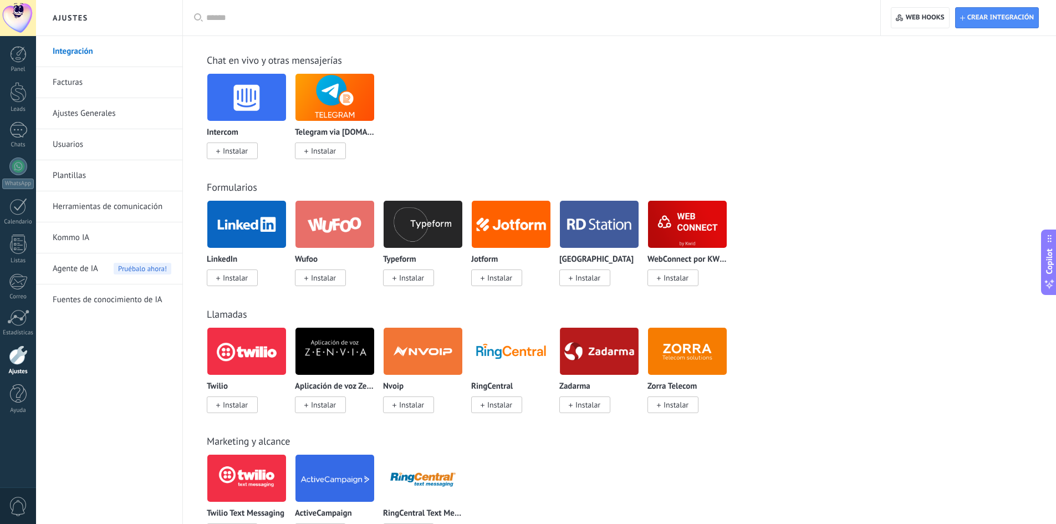
scroll to position [739, 0]
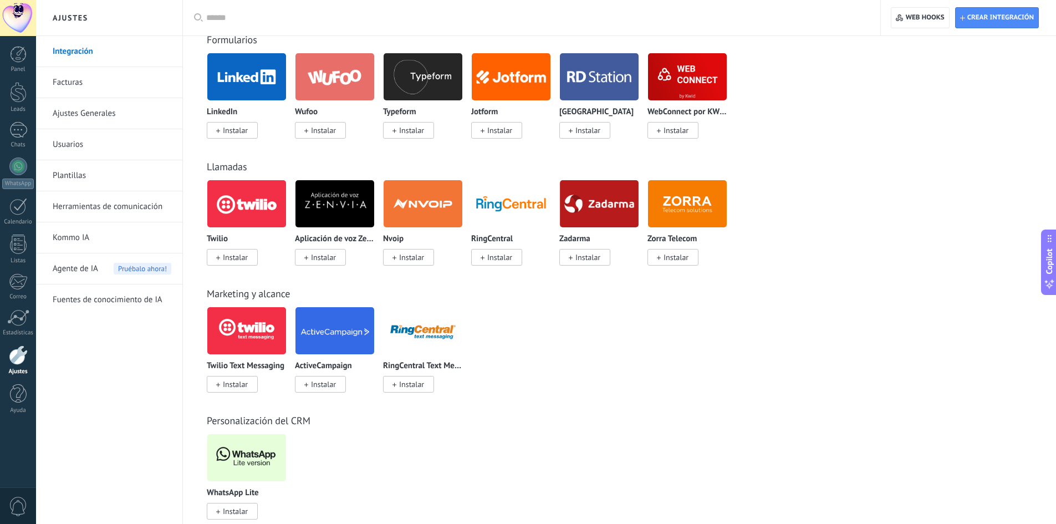
click at [695, 80] on img at bounding box center [687, 77] width 79 height 54
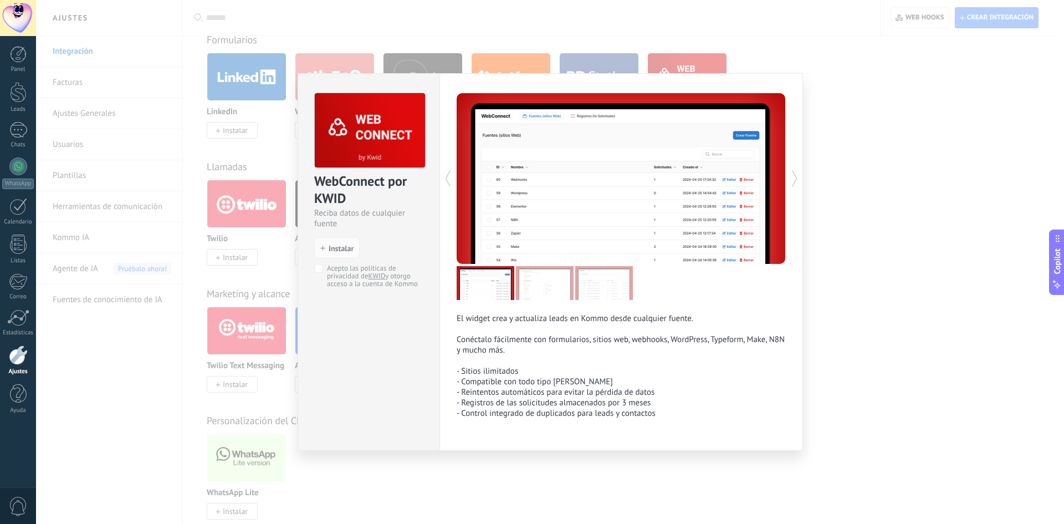
click at [854, 307] on div "WebConnect por KWID Reciba datos de cualquier fuente install Instalar Acepto la…" at bounding box center [550, 262] width 1028 height 524
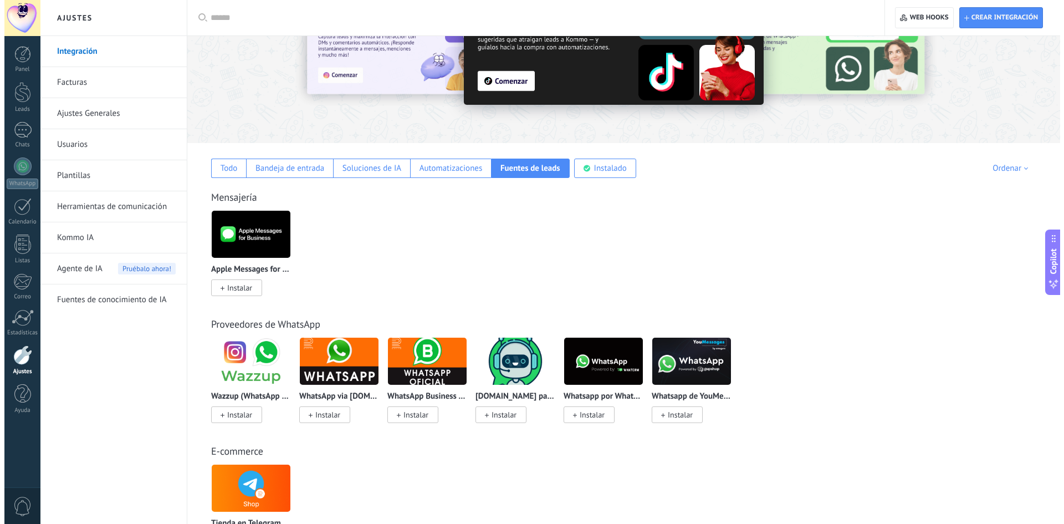
scroll to position [0, 0]
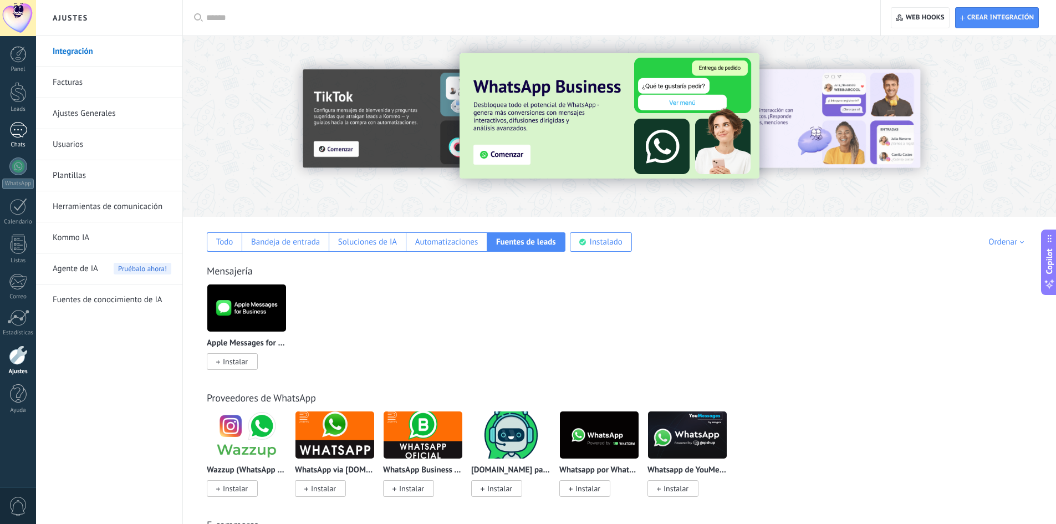
click at [17, 129] on div at bounding box center [18, 130] width 18 height 16
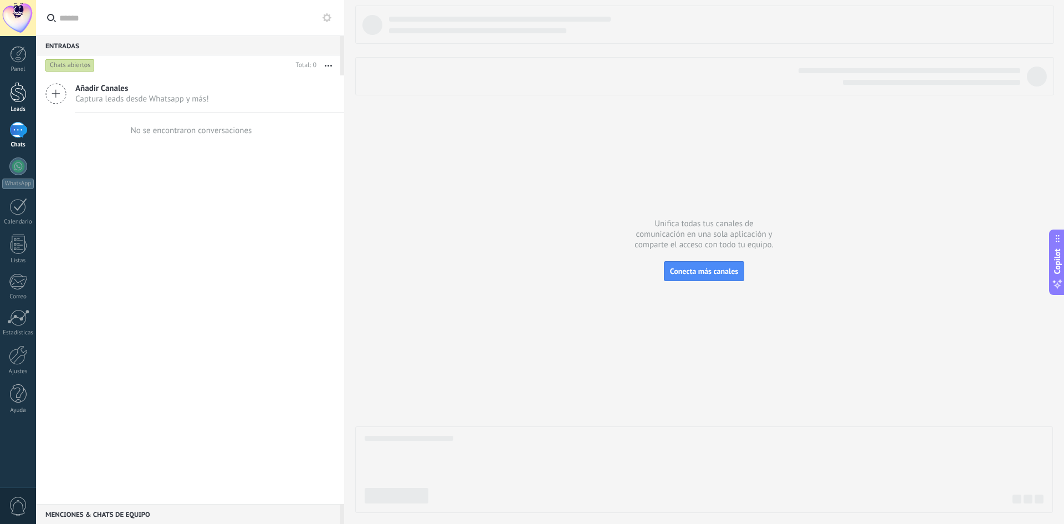
click at [20, 97] on div at bounding box center [18, 92] width 17 height 21
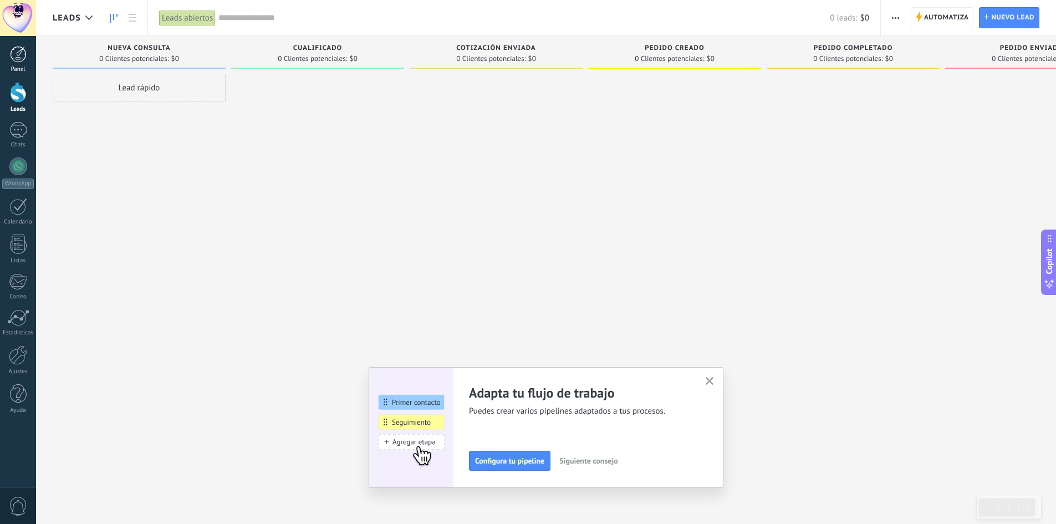
click at [13, 54] on div at bounding box center [18, 54] width 17 height 17
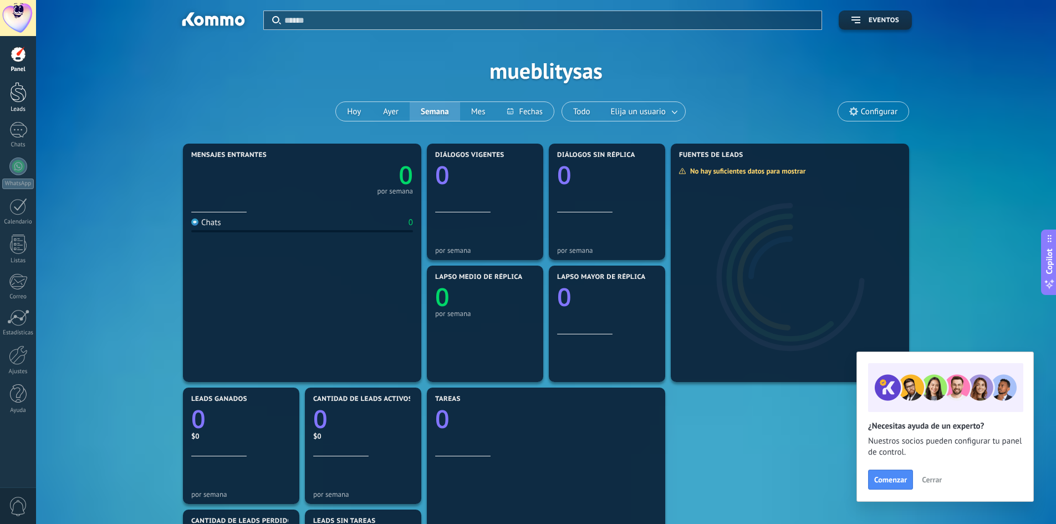
click at [13, 89] on div at bounding box center [18, 92] width 17 height 21
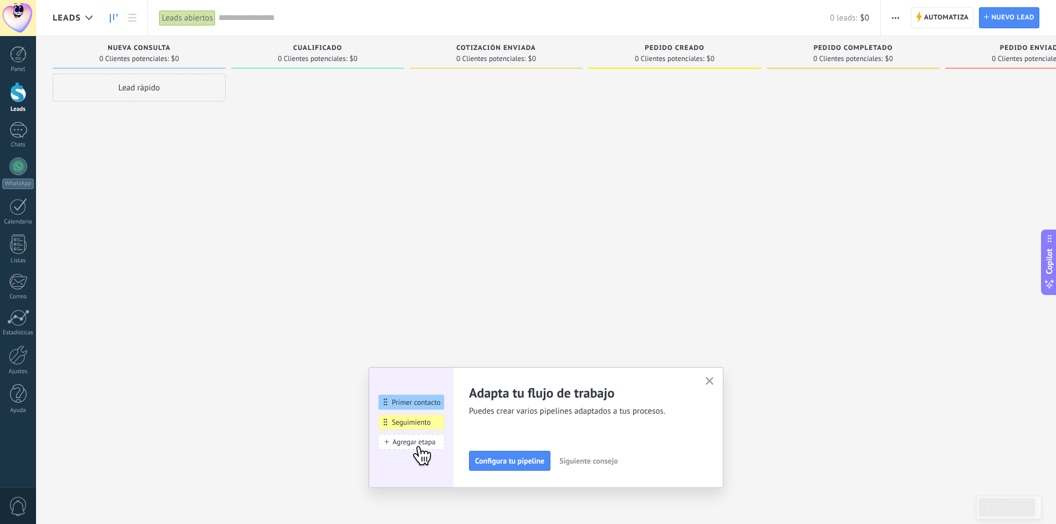
click at [716, 380] on button "button" at bounding box center [710, 381] width 14 height 15
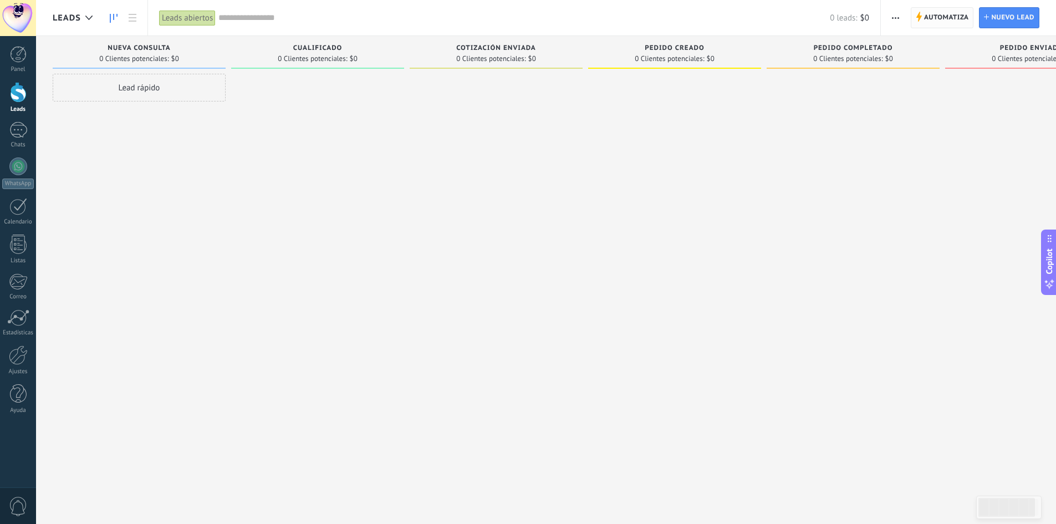
click at [947, 13] on span "Automatiza" at bounding box center [946, 18] width 45 height 20
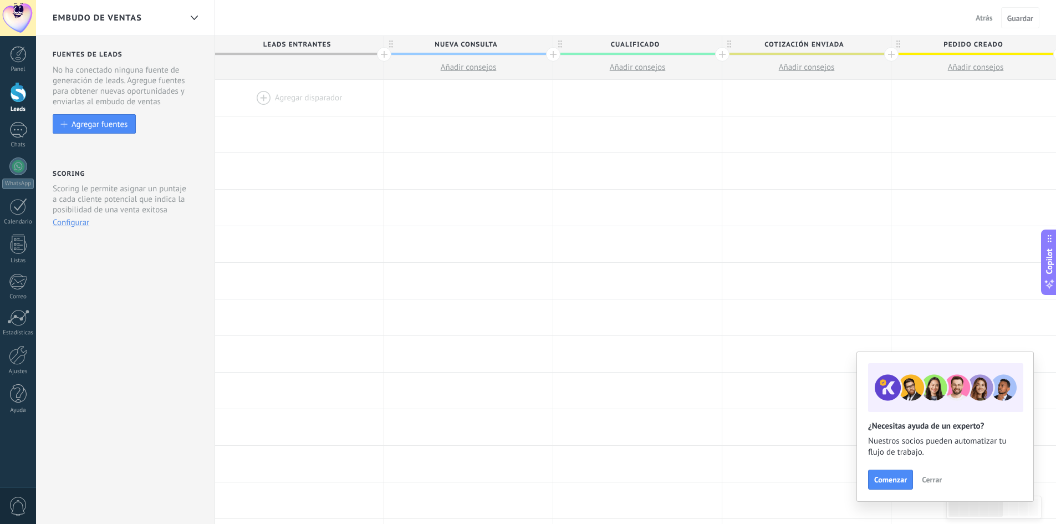
click at [926, 481] on span "Cerrar" at bounding box center [931, 479] width 20 height 8
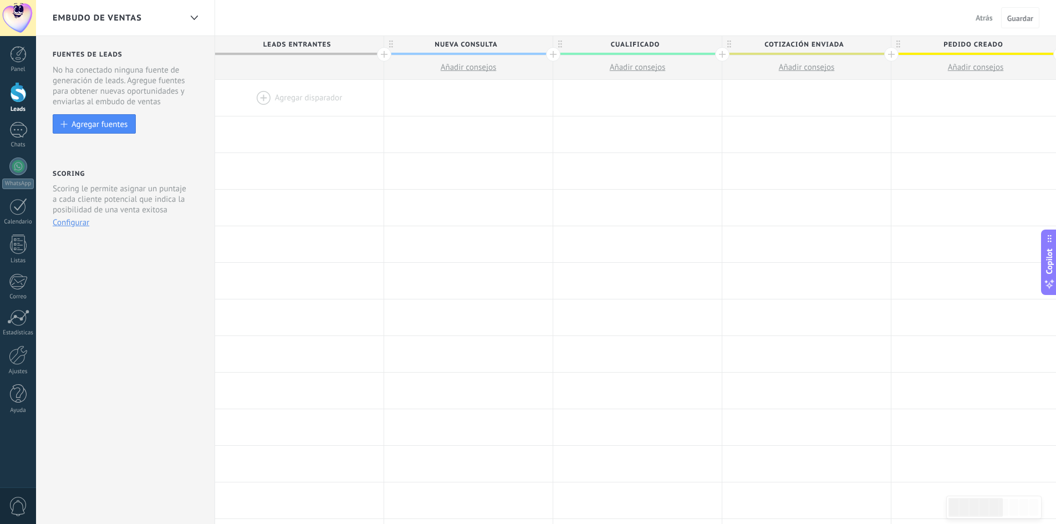
click at [265, 108] on div at bounding box center [299, 98] width 168 height 36
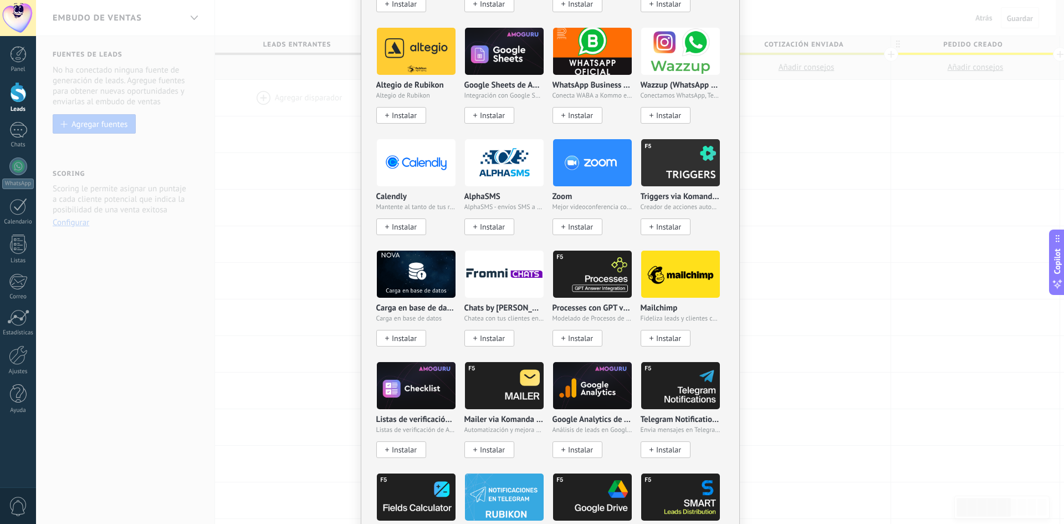
scroll to position [105, 0]
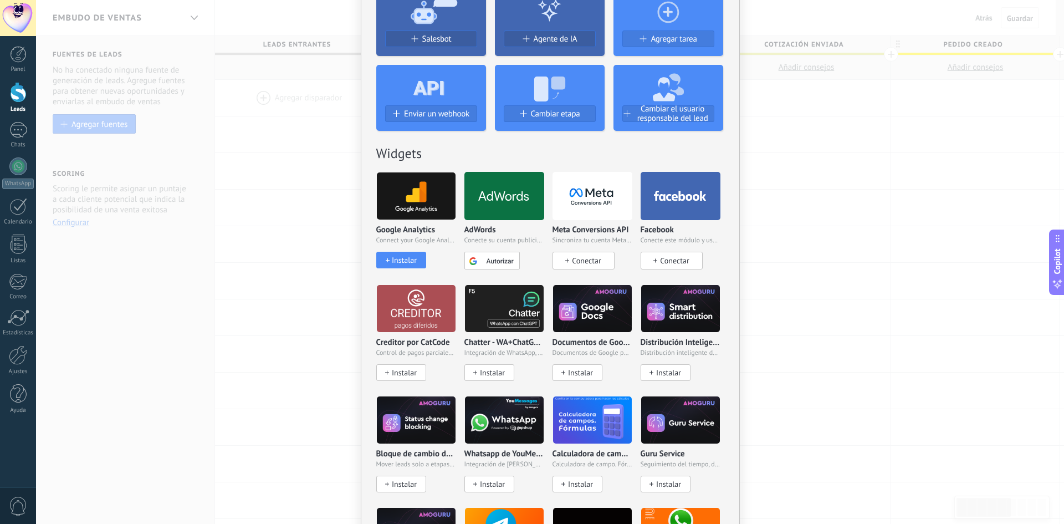
click at [566, 205] on icon at bounding box center [592, 195] width 79 height 25
click at [586, 263] on span "Conectar" at bounding box center [586, 260] width 29 height 10
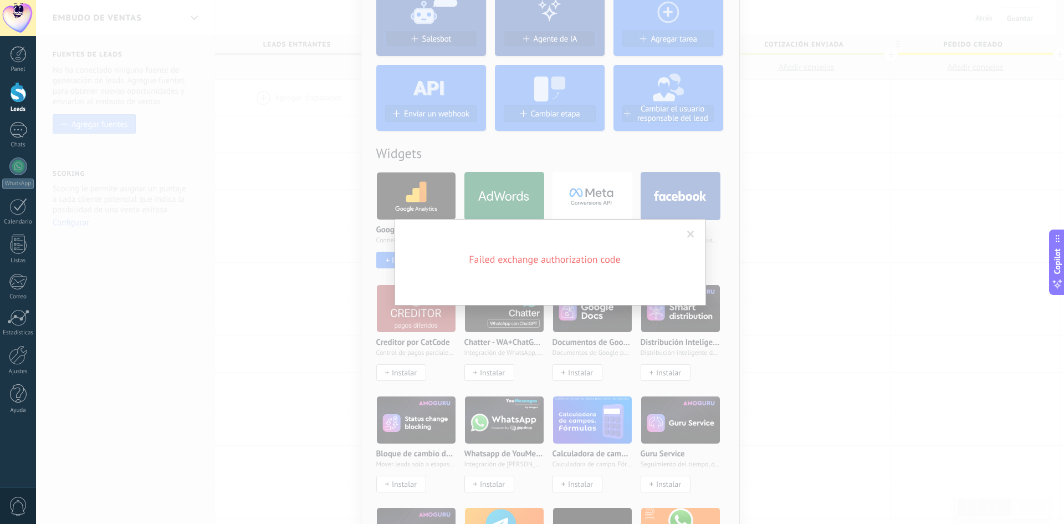
click at [691, 235] on span at bounding box center [690, 234] width 7 height 8
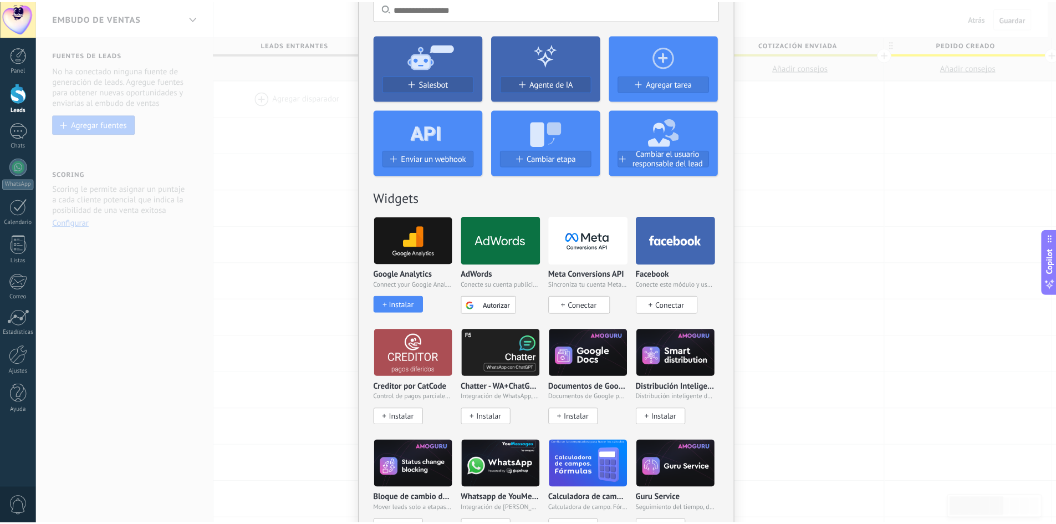
scroll to position [0, 0]
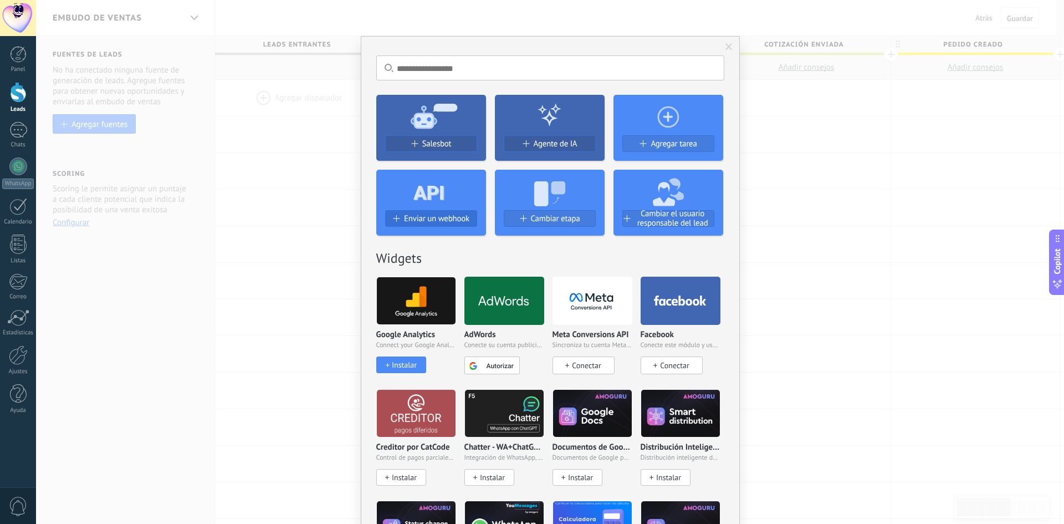
click at [431, 224] on button "Enviar un webhook" at bounding box center [431, 218] width 92 height 17
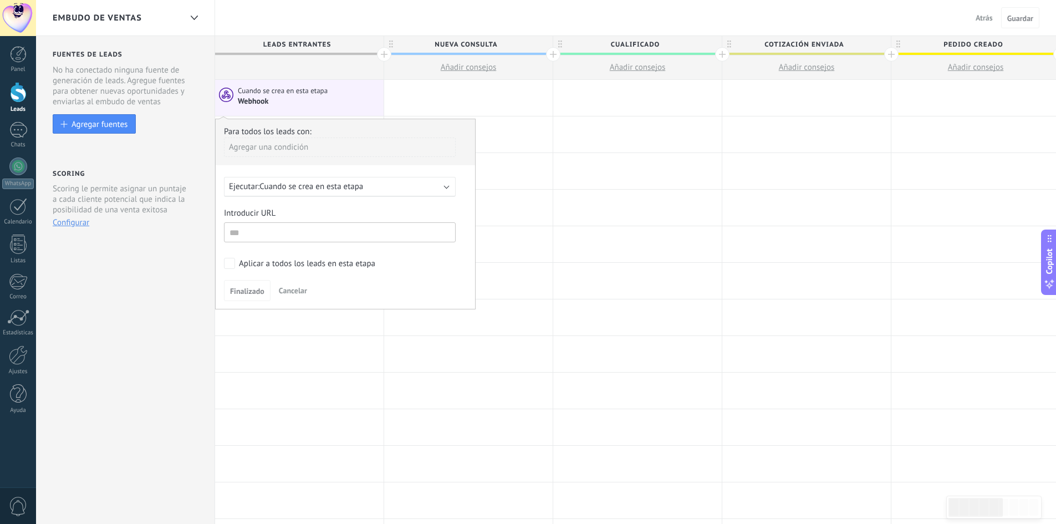
click at [301, 189] on span "Cuando se crea en esta etapa" at bounding box center [311, 186] width 104 height 11
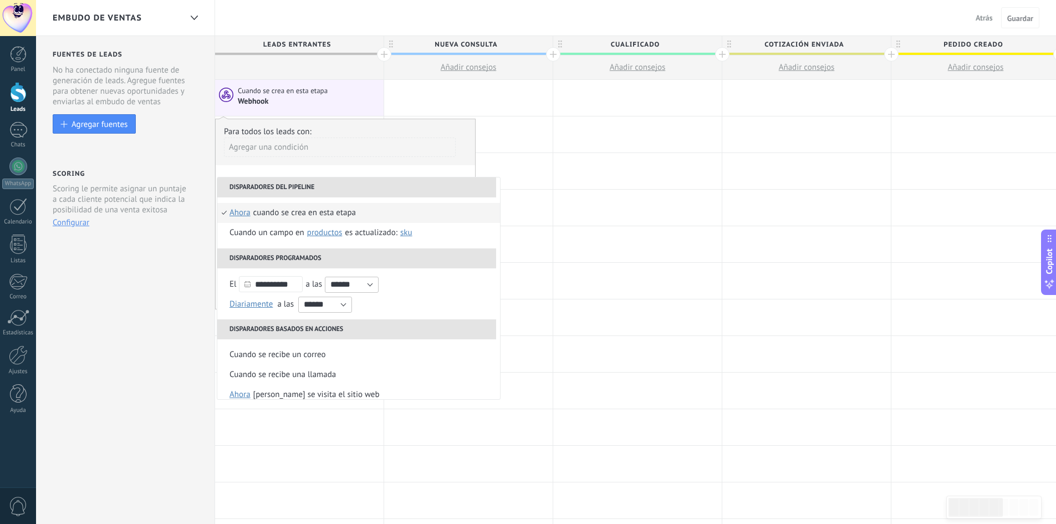
click at [333, 142] on div "Agregar una condición" at bounding box center [340, 146] width 232 height 19
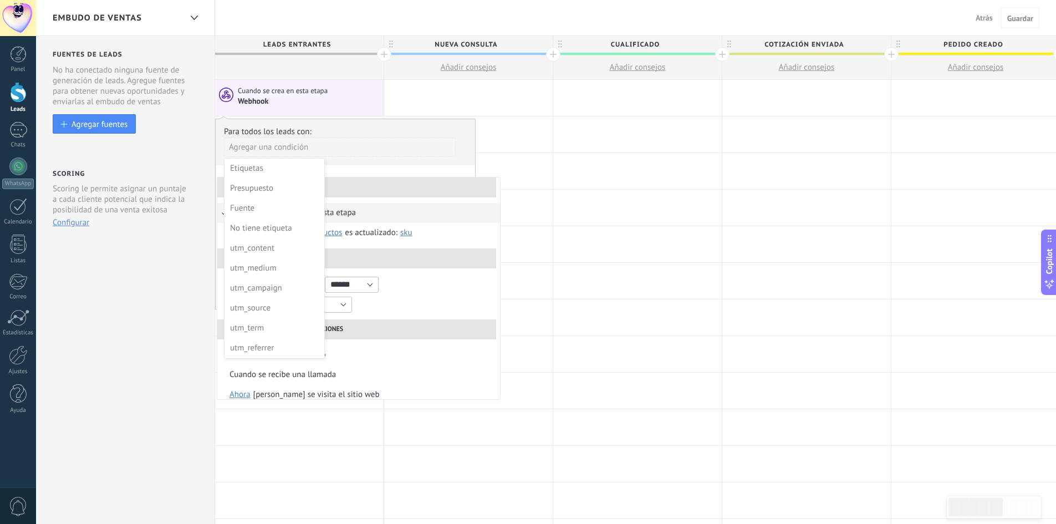
click at [411, 159] on div at bounding box center [345, 213] width 259 height 189
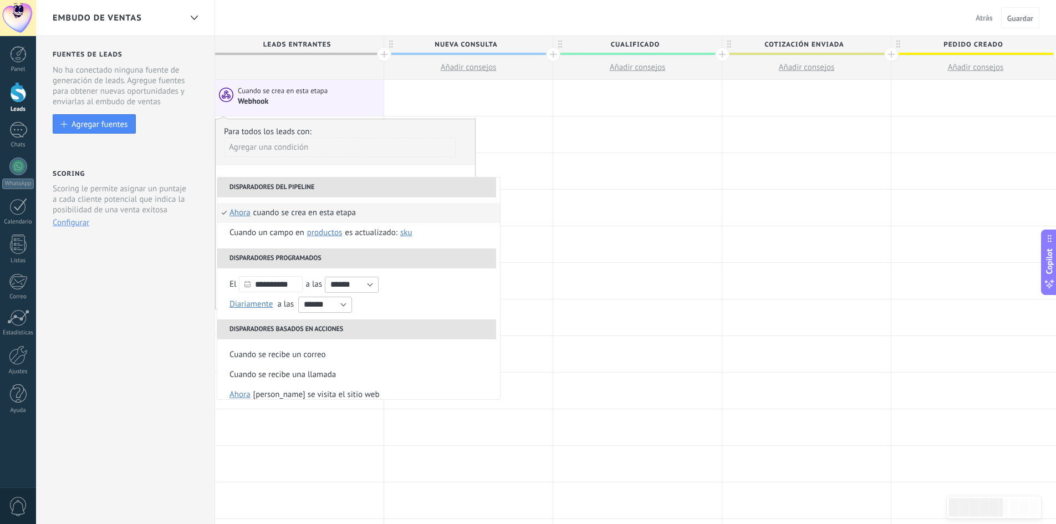
click at [452, 181] on li "Disparadores del pipeline" at bounding box center [356, 187] width 279 height 20
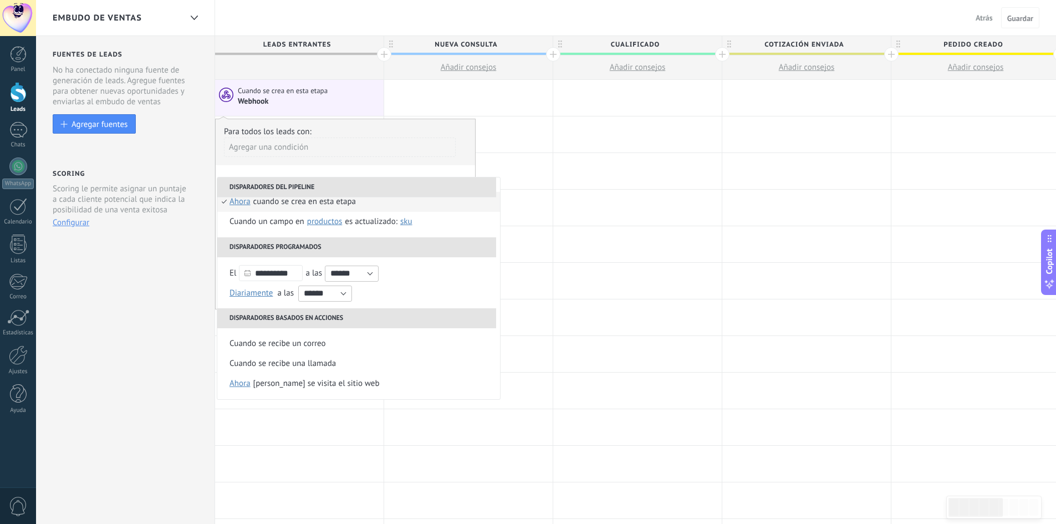
click at [360, 169] on div "**********" at bounding box center [345, 214] width 260 height 191
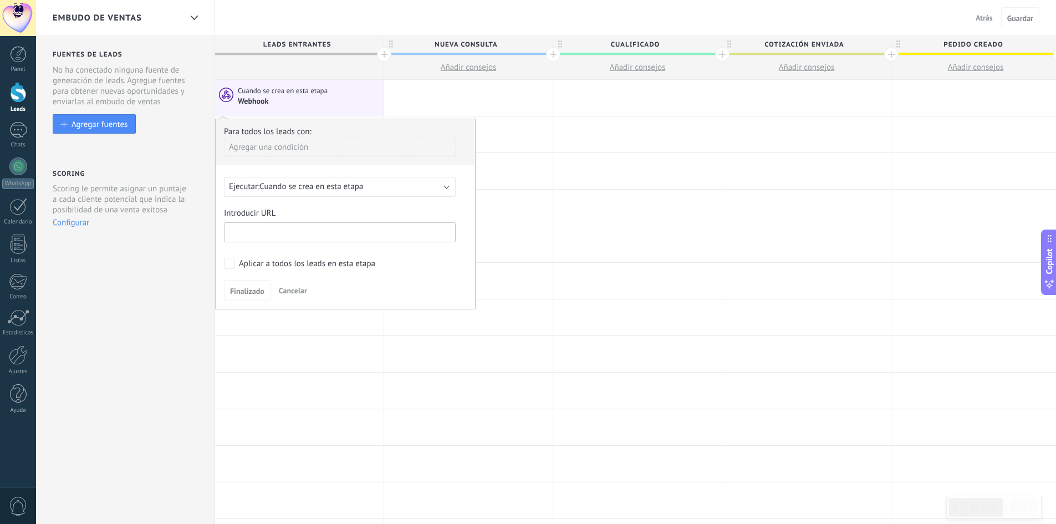
click at [261, 233] on input "text" at bounding box center [340, 232] width 232 height 20
click at [257, 232] on input "text" at bounding box center [340, 232] width 232 height 20
click at [108, 122] on div "Agregar fuentes" at bounding box center [99, 123] width 56 height 9
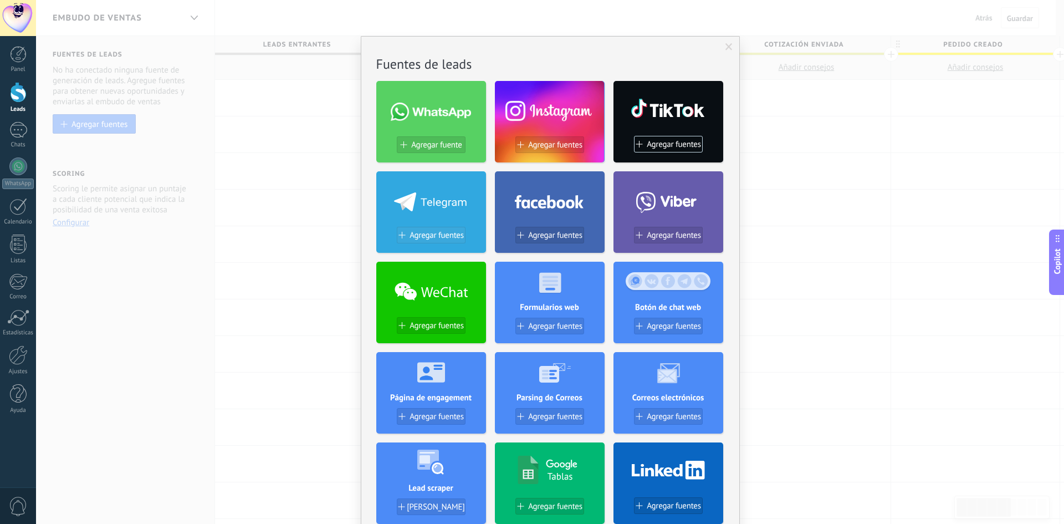
click at [418, 235] on span "Agregar fuentes" at bounding box center [436, 234] width 54 height 9
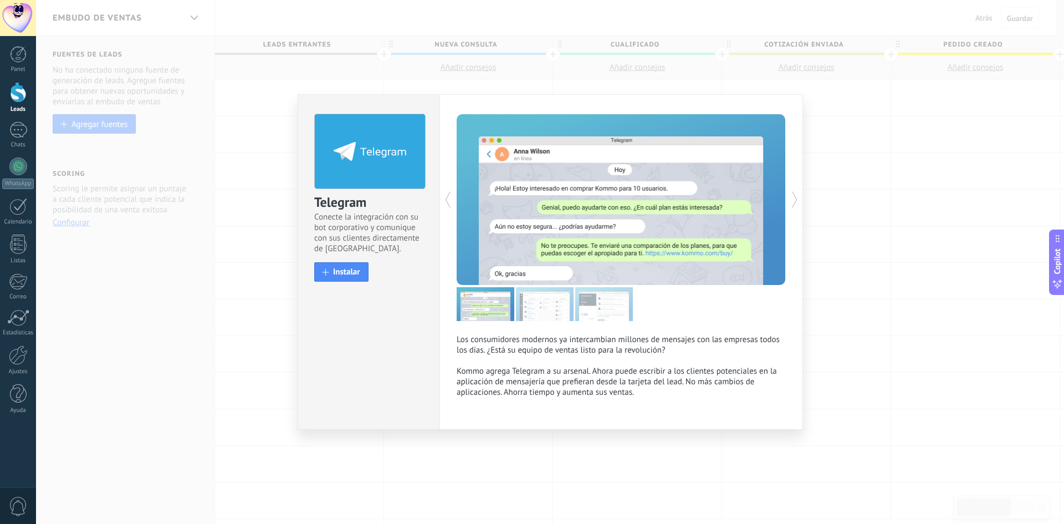
click at [787, 202] on div "Los consumidores modernos ya intercambian millones de mensajes con las empresas…" at bounding box center [620, 261] width 363 height 335
click at [795, 201] on icon at bounding box center [794, 199] width 11 height 22
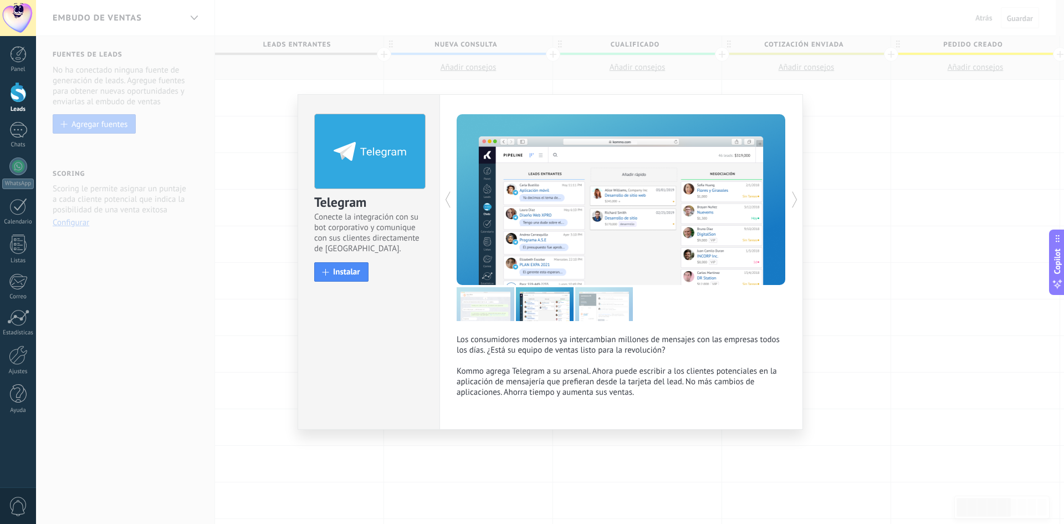
click at [795, 201] on icon at bounding box center [794, 199] width 11 height 22
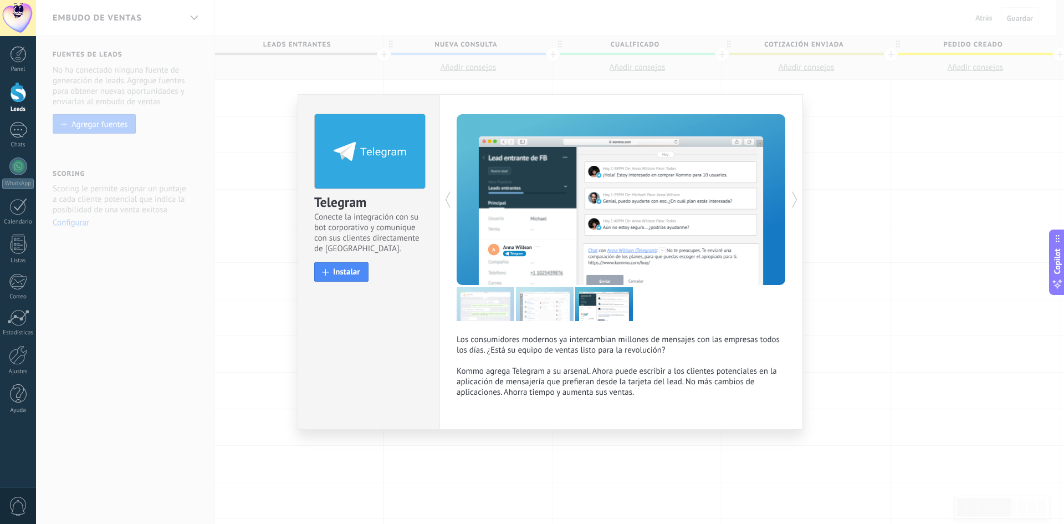
click at [874, 212] on div "Telegram Conecte la integración con su bot corporativo y comunique con sus clie…" at bounding box center [550, 262] width 1028 height 524
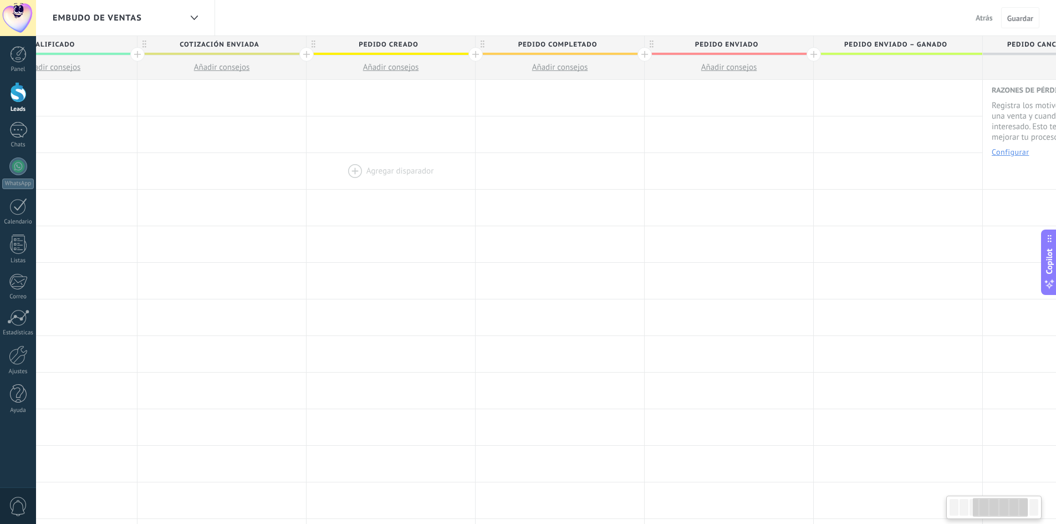
drag, startPoint x: 899, startPoint y: 161, endPoint x: 314, endPoint y: 173, distance: 585.3
click at [314, 173] on div at bounding box center [390, 171] width 168 height 36
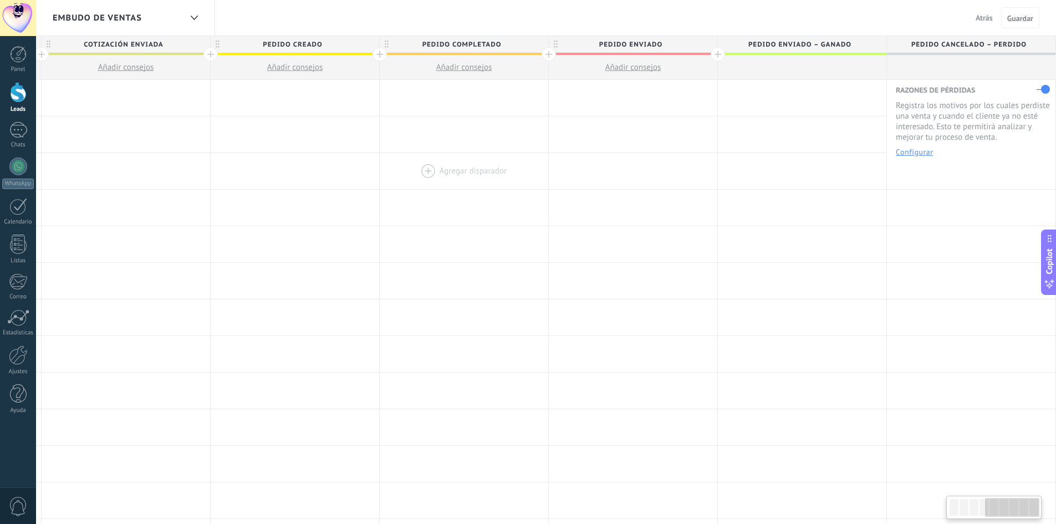
drag, startPoint x: 986, startPoint y: 172, endPoint x: 534, endPoint y: 174, distance: 452.1
click at [534, 174] on div "Agregar disparador Agregar disparador Agregar disparador Agregar disparador Agr…" at bounding box center [295, 171] width 1521 height 37
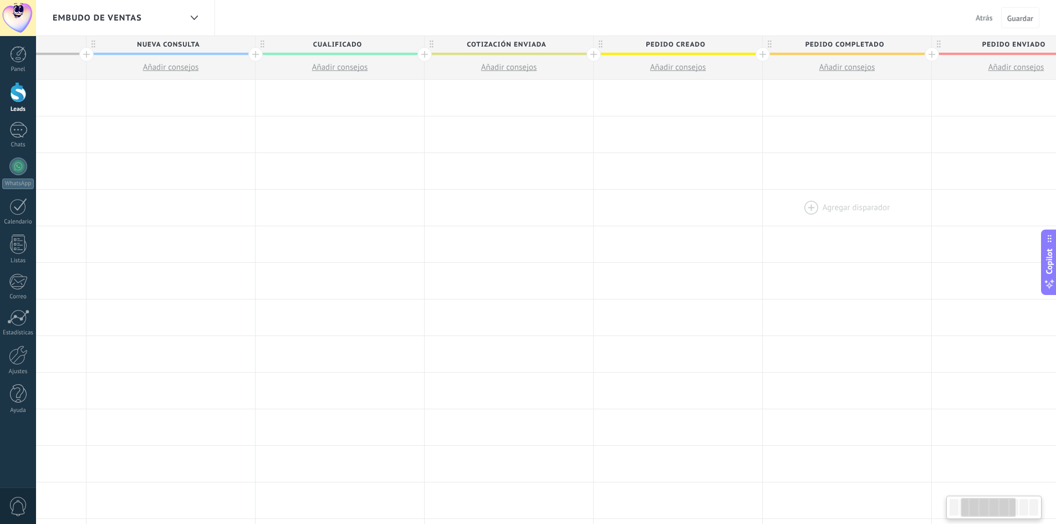
scroll to position [0, 237]
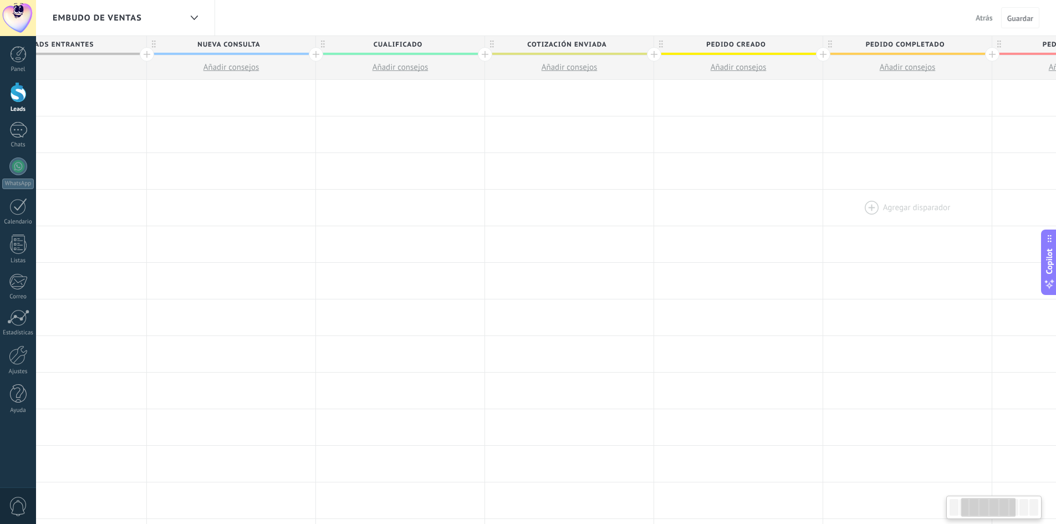
drag, startPoint x: 614, startPoint y: 189, endPoint x: 967, endPoint y: 201, distance: 352.6
click at [967, 201] on div at bounding box center [907, 207] width 168 height 36
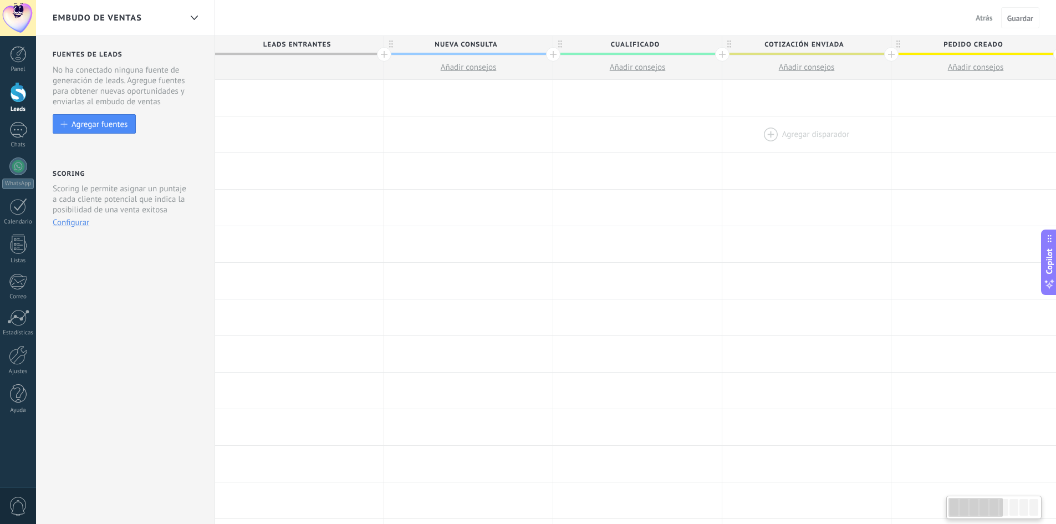
drag, startPoint x: 560, startPoint y: 165, endPoint x: 862, endPoint y: 150, distance: 301.8
click at [1044, 167] on div "Agregar disparador Agregar disparador Agregar disparador Agregar disparador Agr…" at bounding box center [975, 171] width 1521 height 37
click at [196, 25] on div at bounding box center [194, 18] width 19 height 22
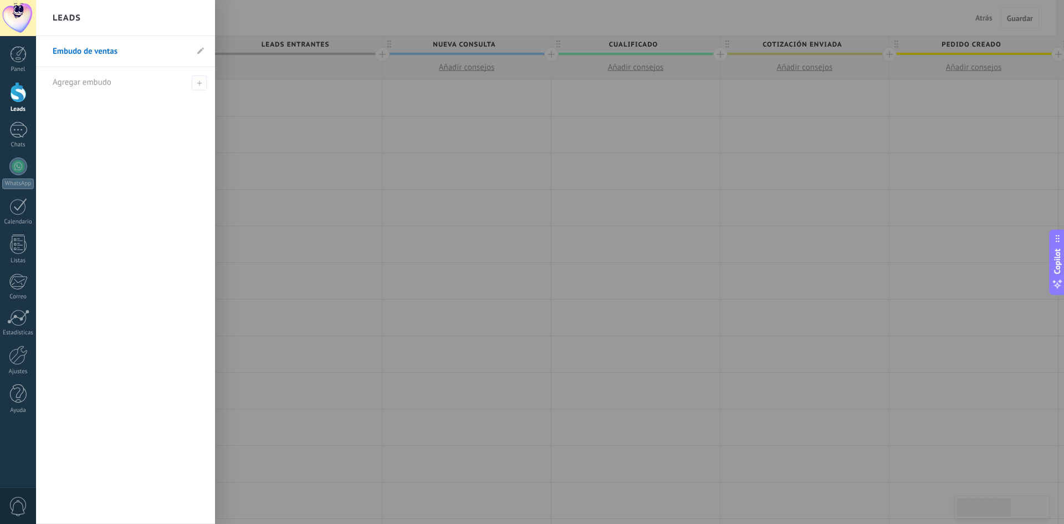
click at [422, 89] on div at bounding box center [568, 262] width 1064 height 524
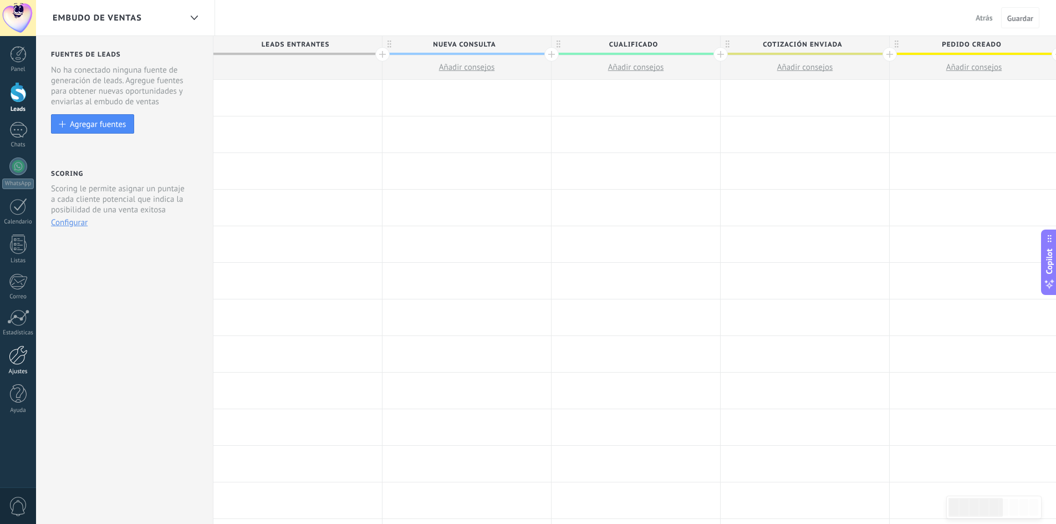
click at [10, 365] on link "Ajustes" at bounding box center [18, 360] width 36 height 30
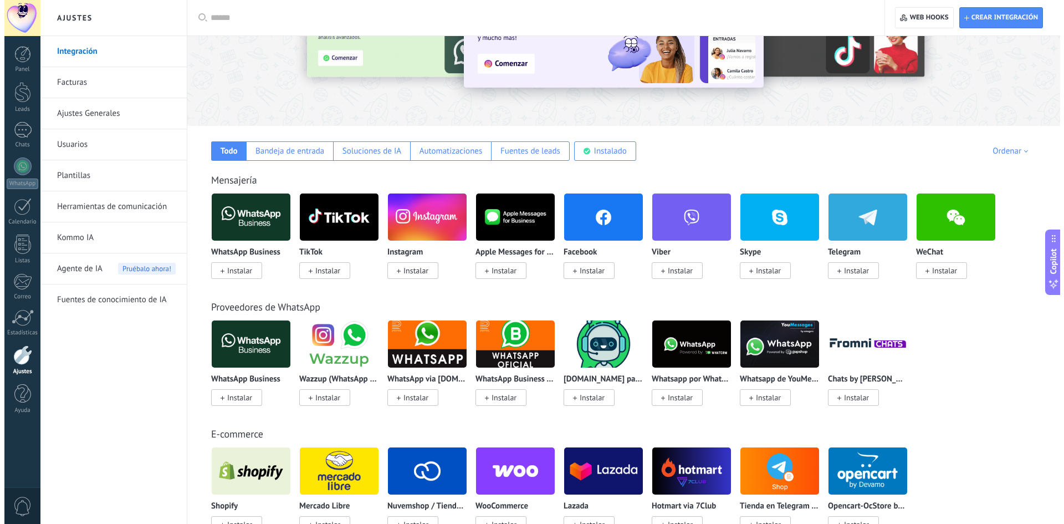
scroll to position [148, 0]
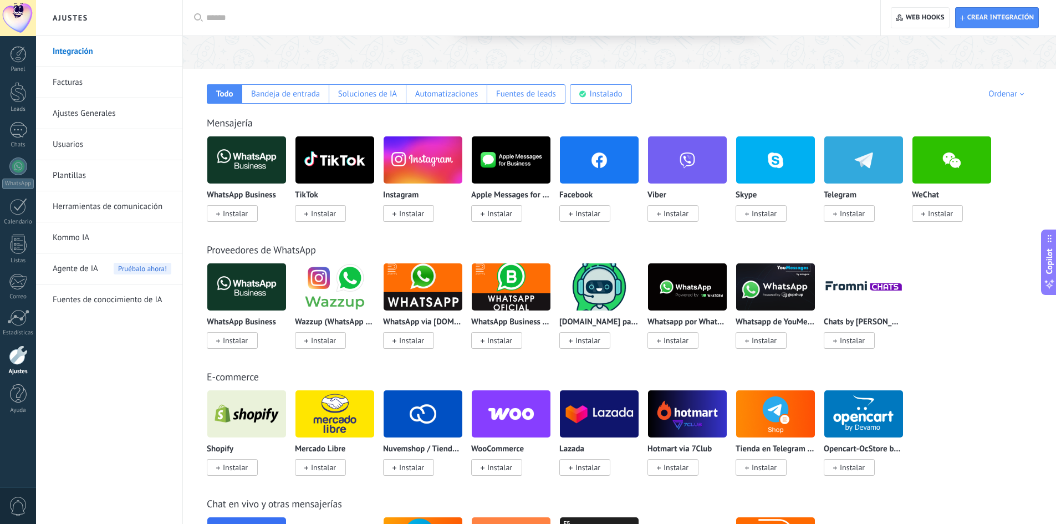
click at [512, 300] on img at bounding box center [511, 287] width 79 height 54
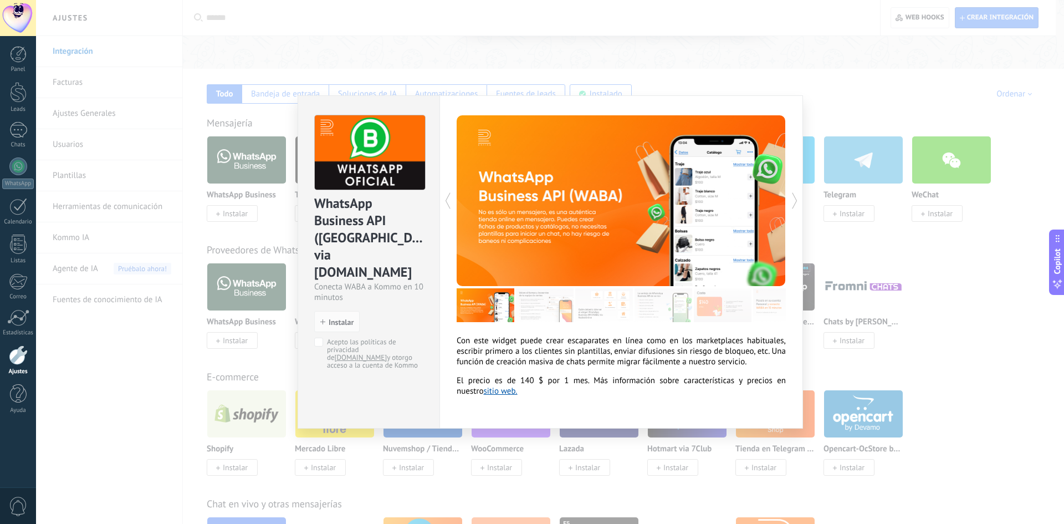
click at [483, 396] on link "sitio web." at bounding box center [500, 391] width 34 height 11
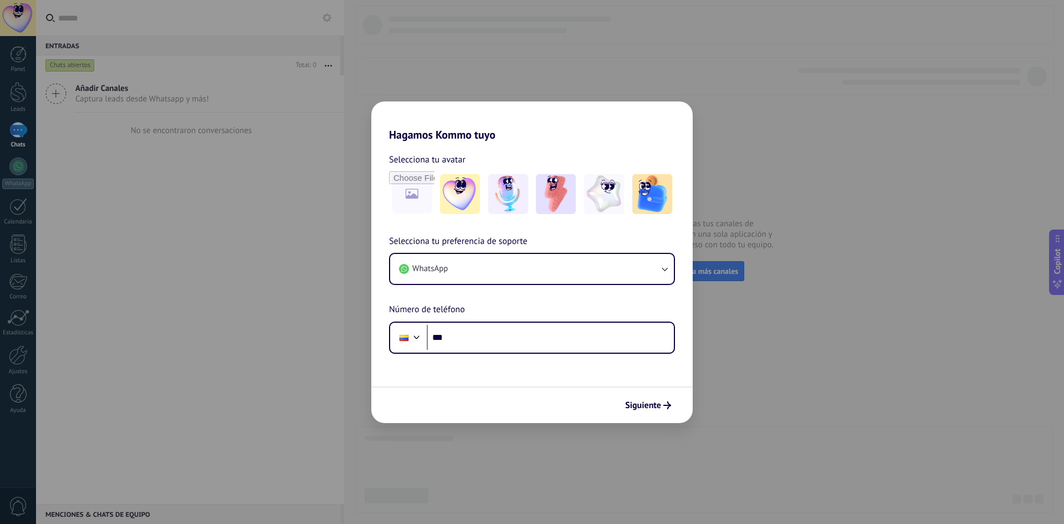
click at [667, 83] on div "Hagamos Kommo tuyo Selecciona tu avatar Selecciona tu preferencia de soporte Wh…" at bounding box center [532, 262] width 1064 height 524
click at [664, 401] on icon "submit" at bounding box center [667, 405] width 8 height 8
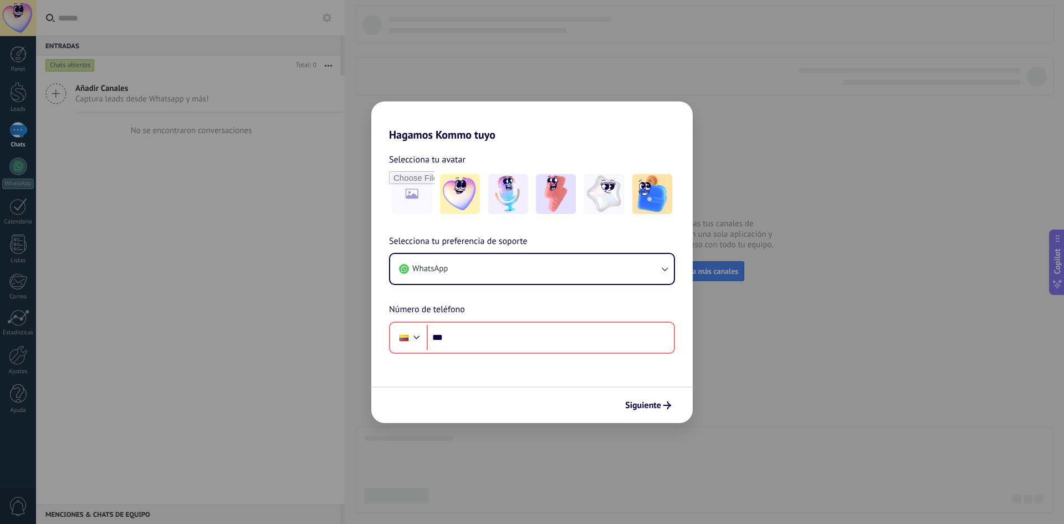
click at [762, 355] on div "Hagamos Kommo tuyo Selecciona tu avatar Selecciona tu preferencia de soporte Wh…" at bounding box center [532, 262] width 1064 height 524
click at [144, 176] on div "Hagamos Kommo tuyo Selecciona tu avatar Selecciona tu preferencia de soporte Wh…" at bounding box center [532, 262] width 1064 height 524
click at [7, 19] on div "Hagamos Kommo tuyo Selecciona tu avatar Selecciona tu preferencia de soporte Wh…" at bounding box center [532, 262] width 1064 height 524
click at [38, 88] on div "Hagamos Kommo tuyo Selecciona tu avatar Selecciona tu preferencia de soporte Wh…" at bounding box center [532, 262] width 1064 height 524
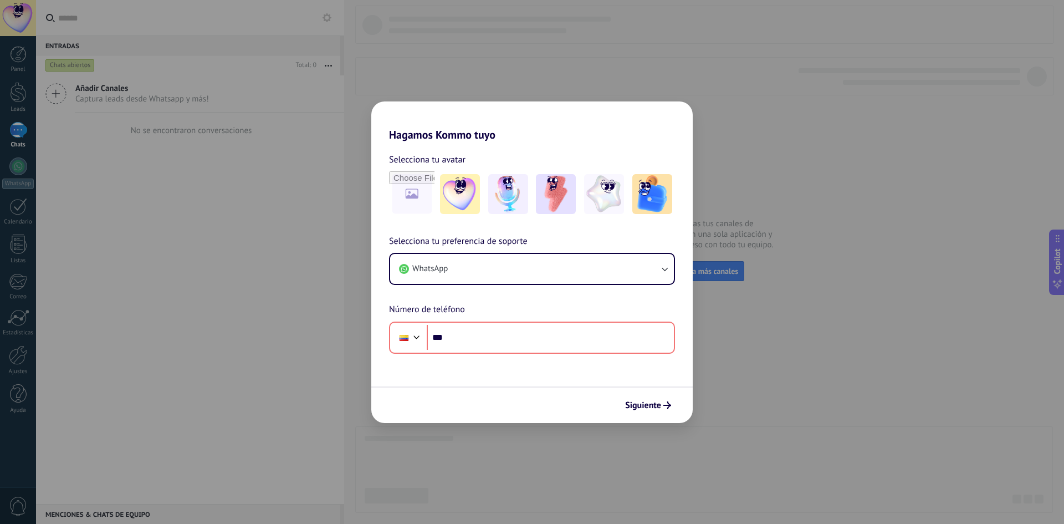
click at [11, 68] on div "Hagamos Kommo tuyo Selecciona tu avatar Selecciona tu preferencia de soporte Wh…" at bounding box center [532, 262] width 1064 height 524
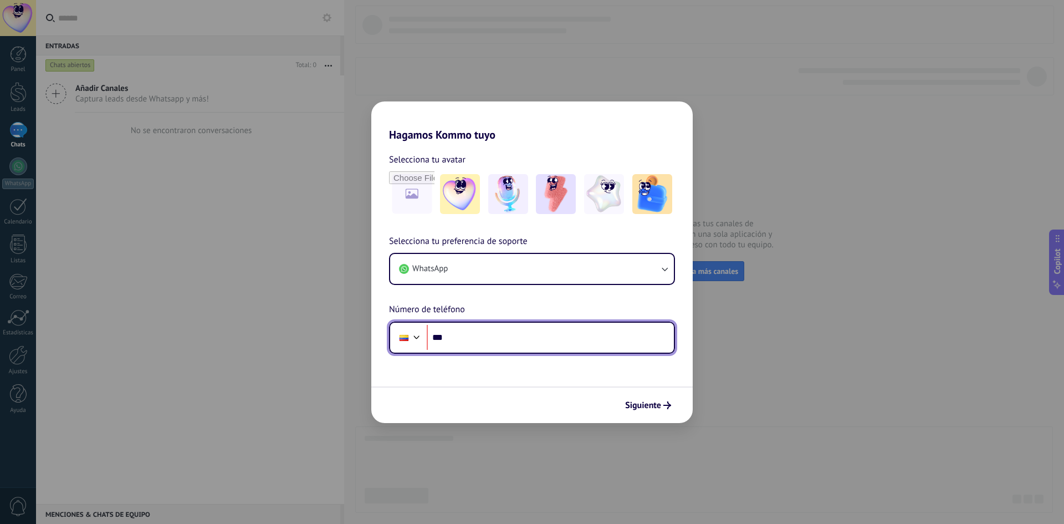
click at [462, 340] on input "***" at bounding box center [550, 337] width 247 height 25
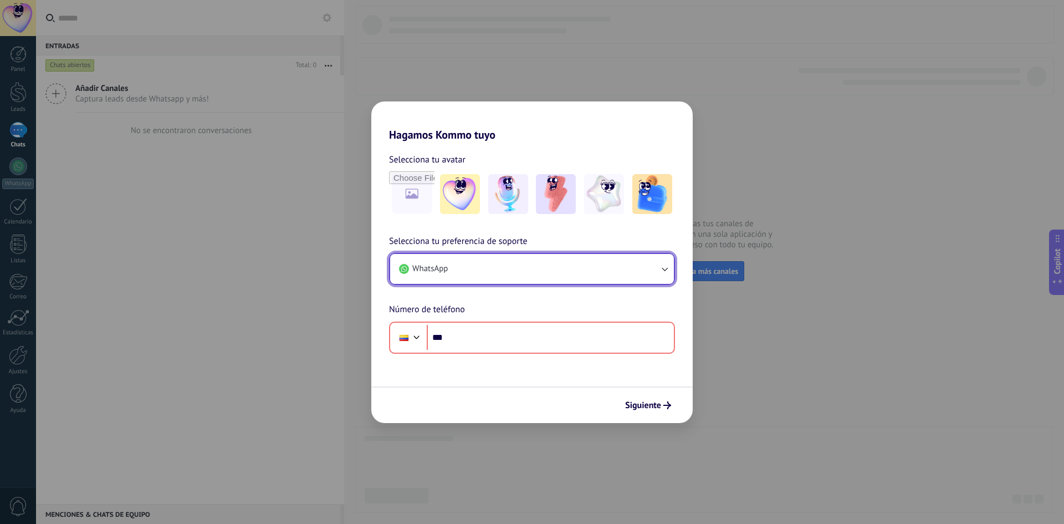
click at [471, 267] on button "WhatsApp" at bounding box center [532, 269] width 284 height 30
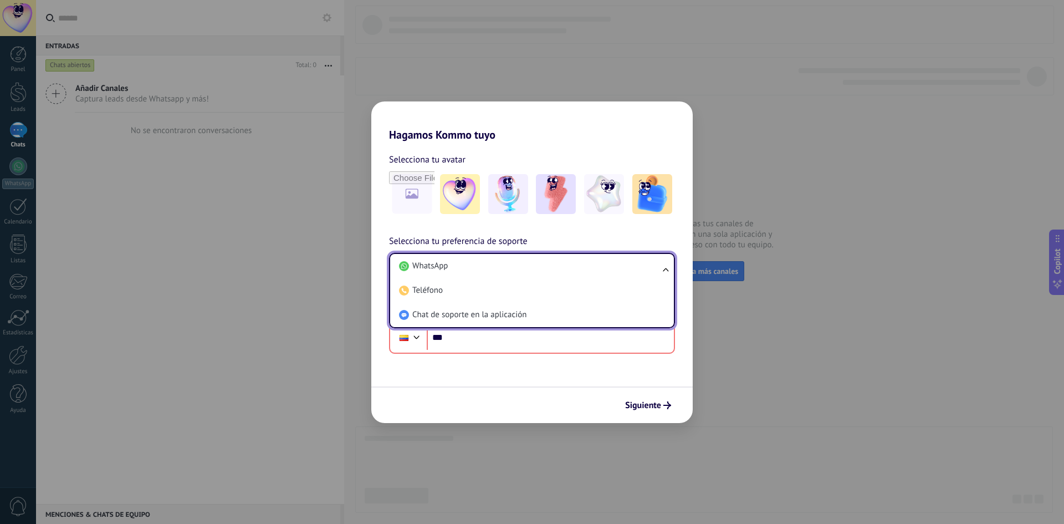
click at [471, 267] on li "WhatsApp" at bounding box center [530, 266] width 270 height 24
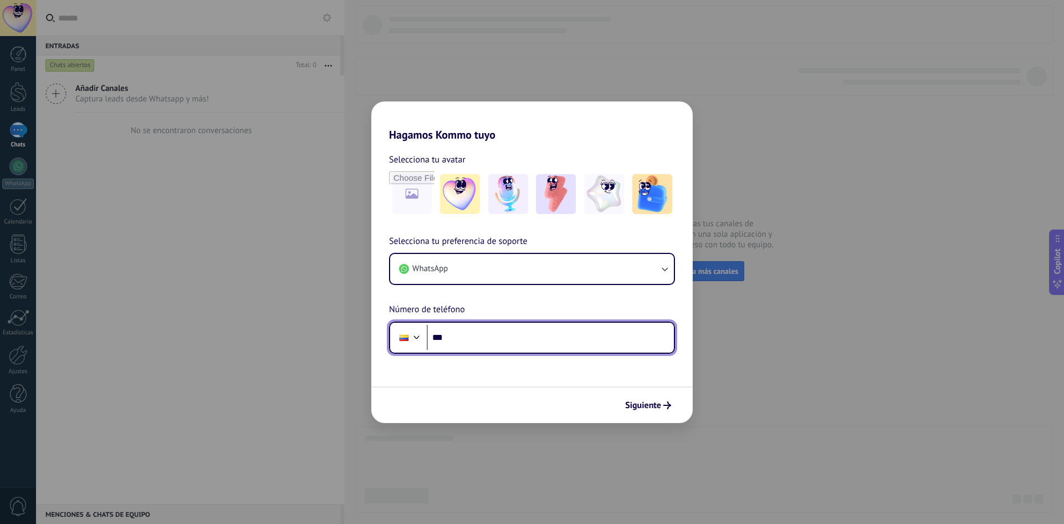
click at [468, 334] on input "***" at bounding box center [550, 337] width 247 height 25
type input "**********"
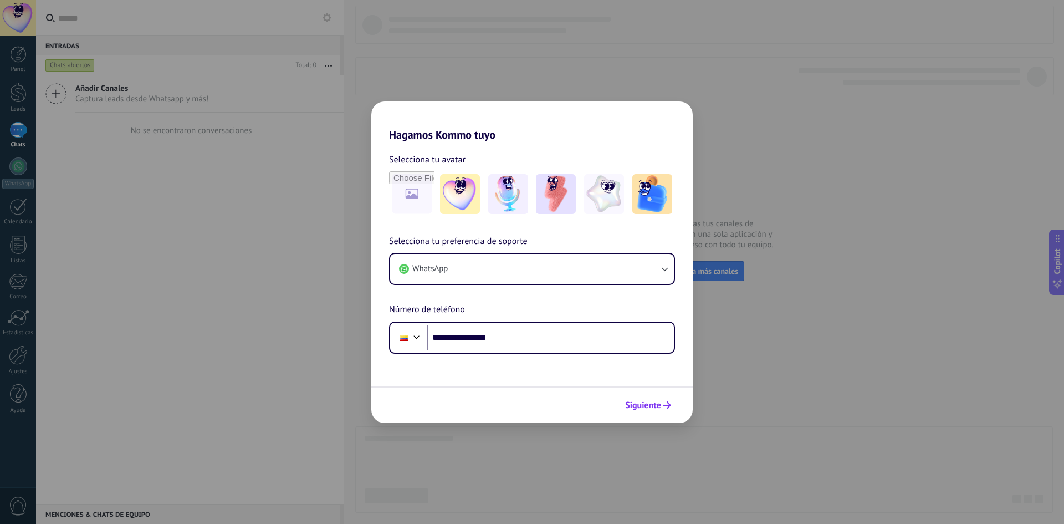
click at [648, 403] on span "Siguiente" at bounding box center [643, 405] width 36 height 8
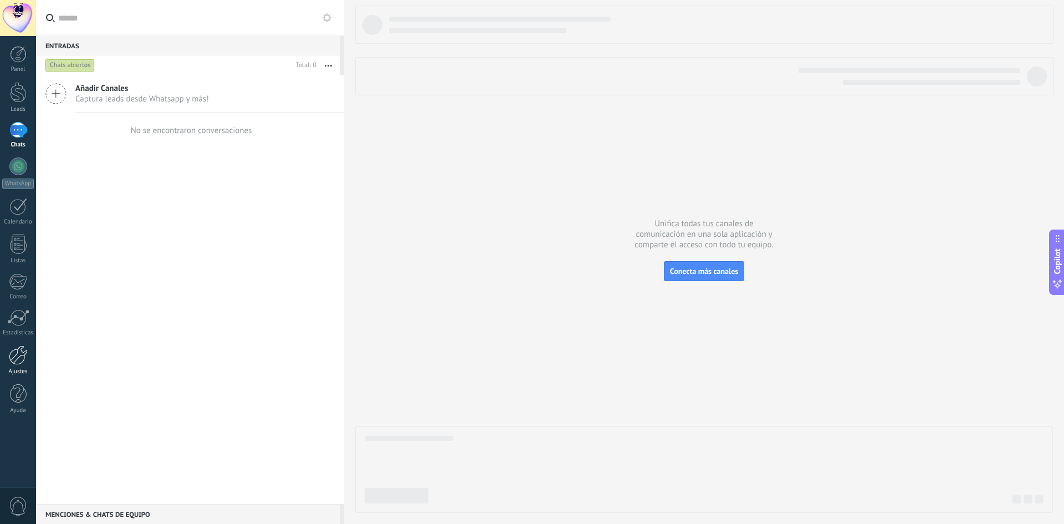
click at [15, 366] on link "Ajustes" at bounding box center [18, 360] width 36 height 30
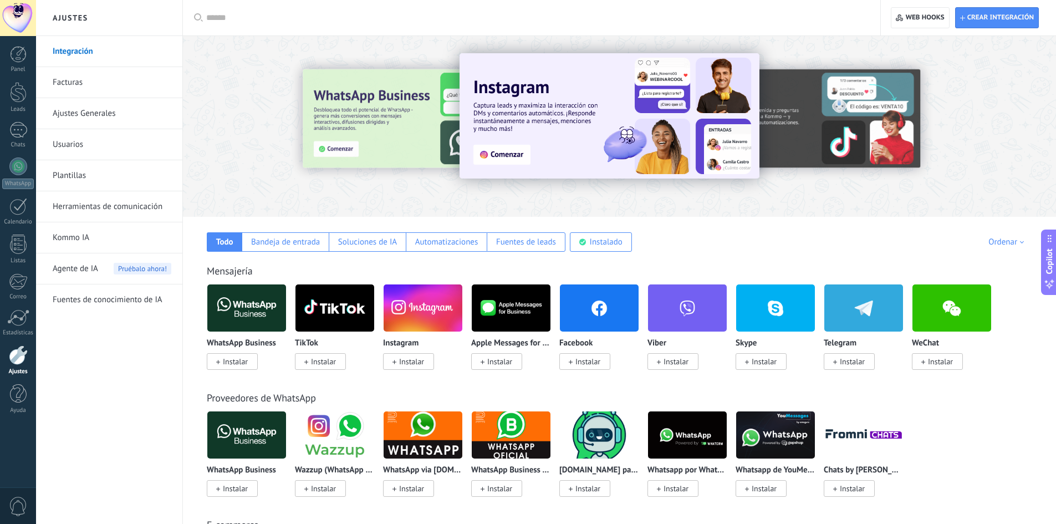
scroll to position [148, 0]
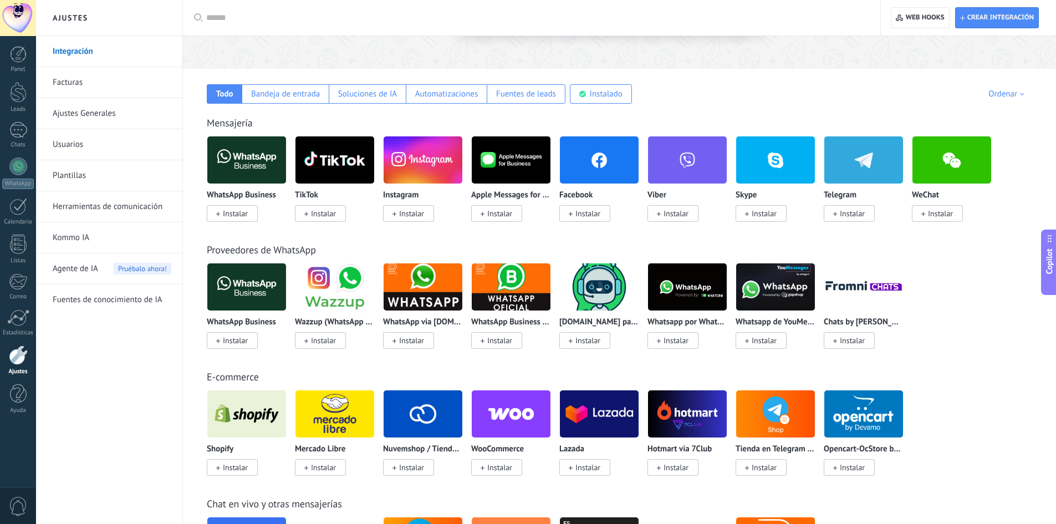
click at [786, 299] on img at bounding box center [775, 287] width 79 height 54
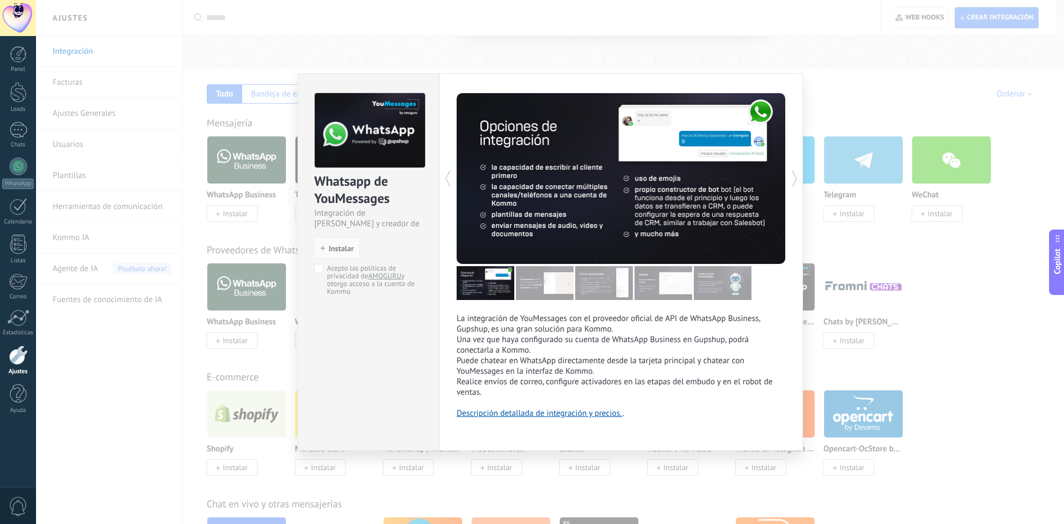
click at [832, 80] on div "Whatsapp de YouMessages Integración de Whatsapp y creador de bots install Insta…" at bounding box center [550, 262] width 1028 height 524
